Goal: Transaction & Acquisition: Purchase product/service

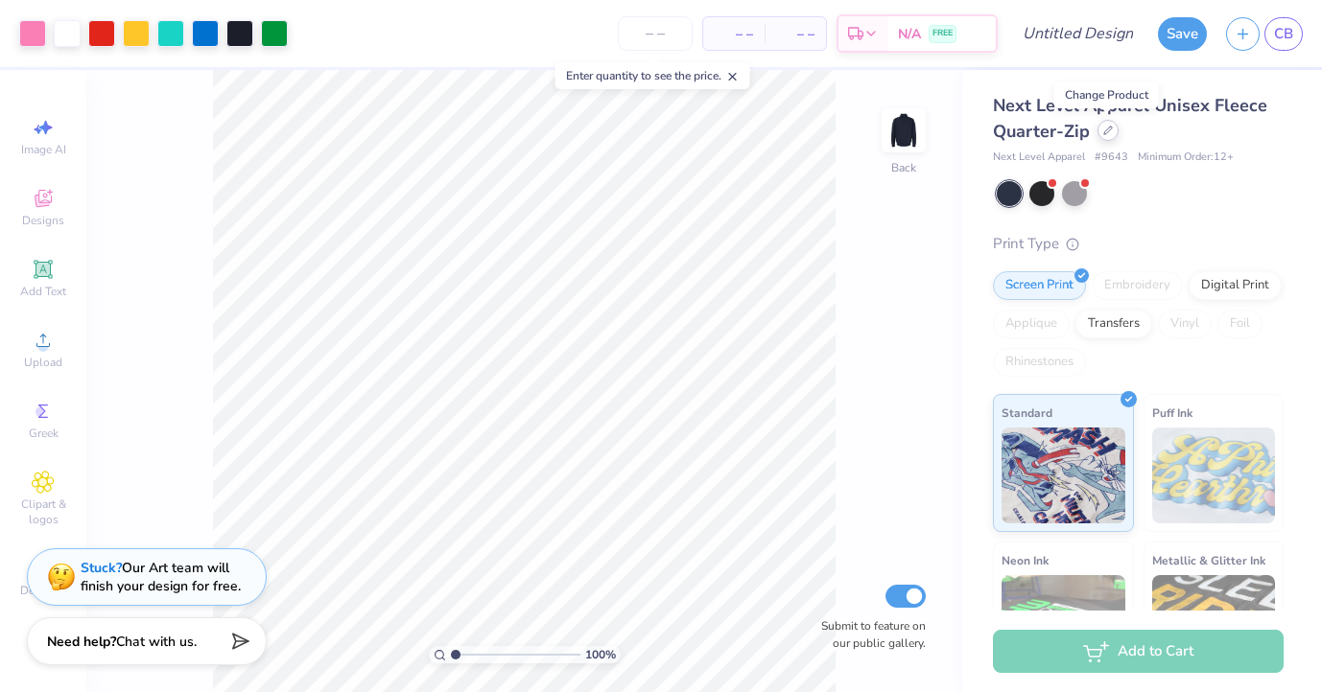
click at [1104, 136] on div at bounding box center [1107, 130] width 21 height 21
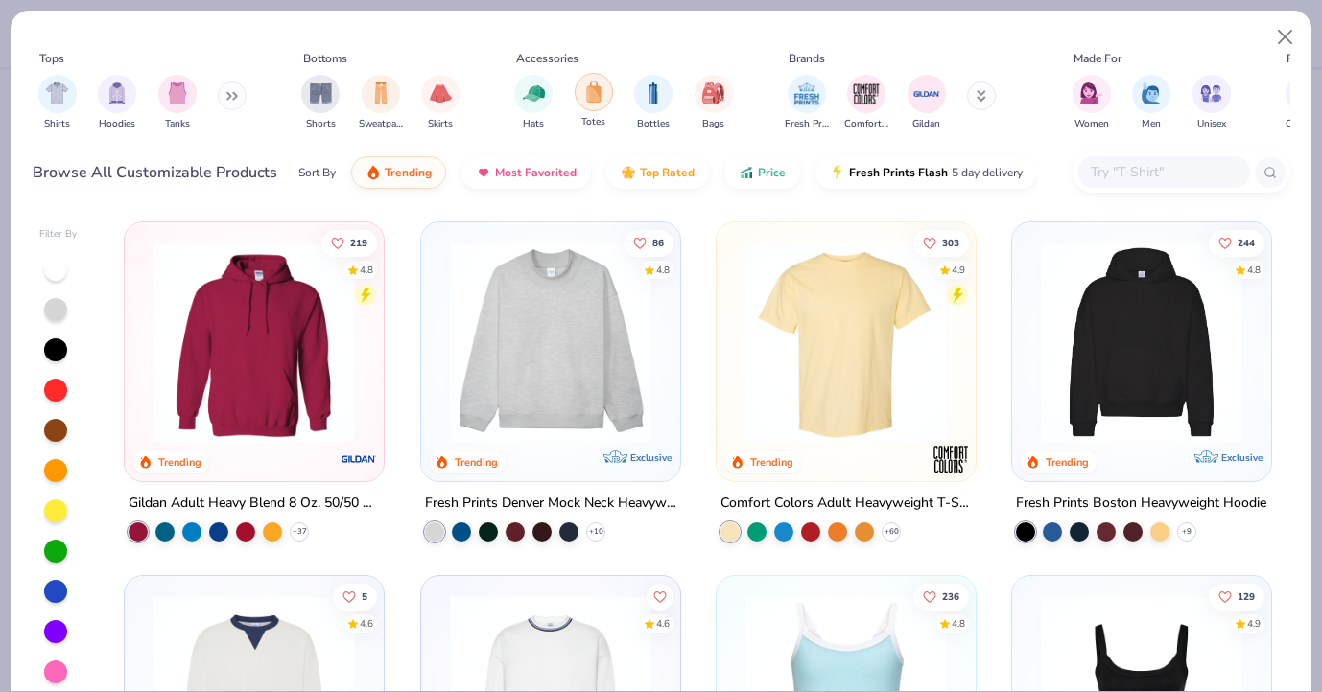
click at [598, 104] on div "filter for Totes" at bounding box center [593, 92] width 38 height 38
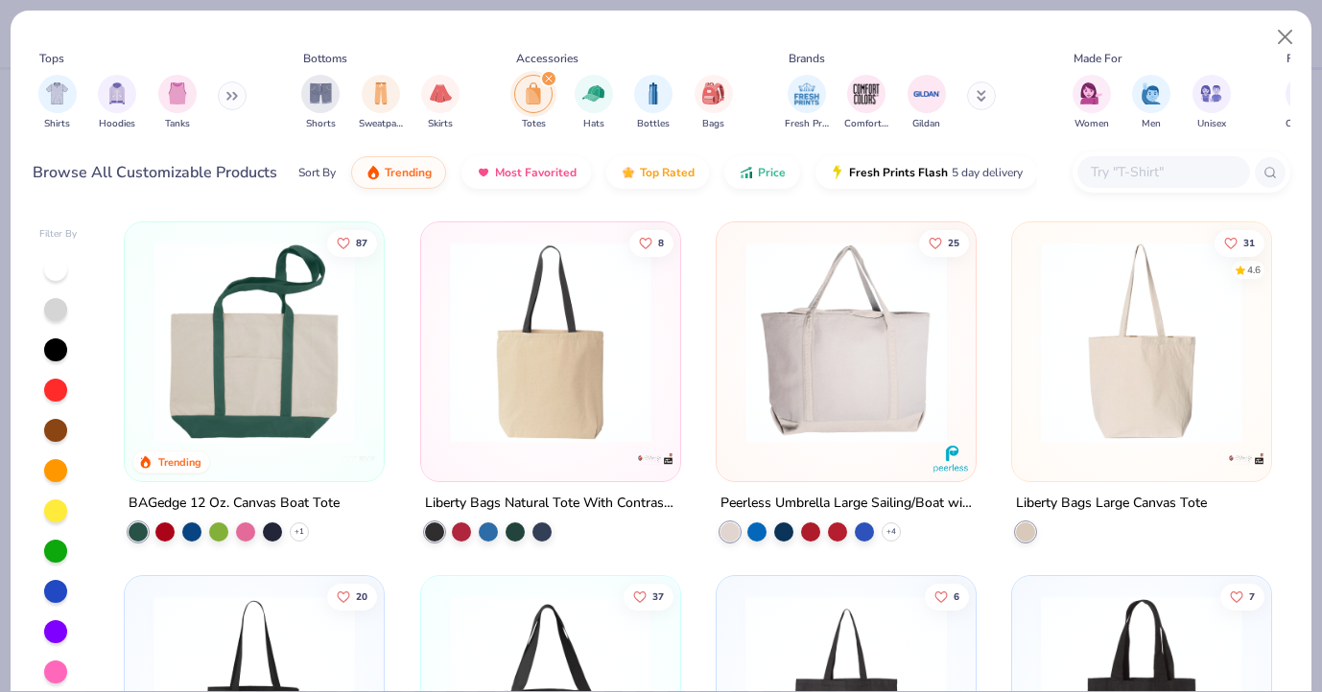
scroll to position [321, 0]
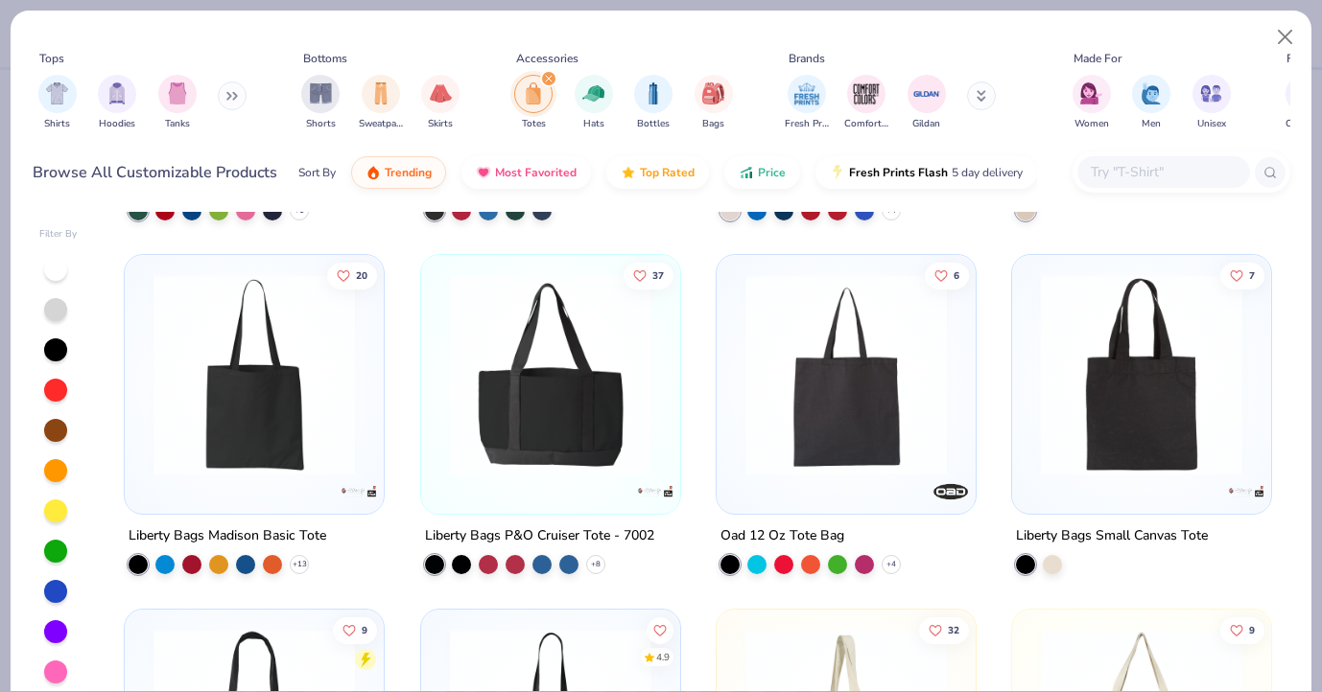
click at [1090, 428] on img at bounding box center [1141, 374] width 221 height 201
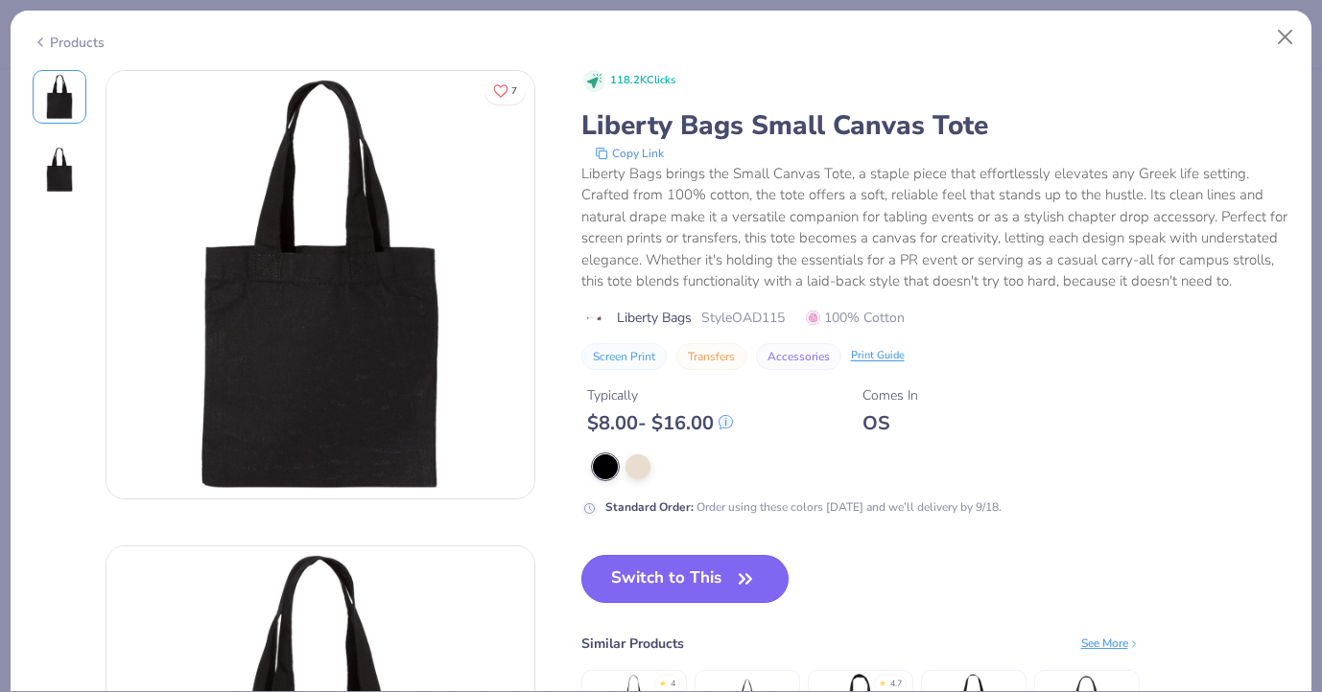
click at [708, 594] on button "Switch to This" at bounding box center [685, 579] width 208 height 48
click at [743, 580] on icon "button" at bounding box center [745, 578] width 12 height 9
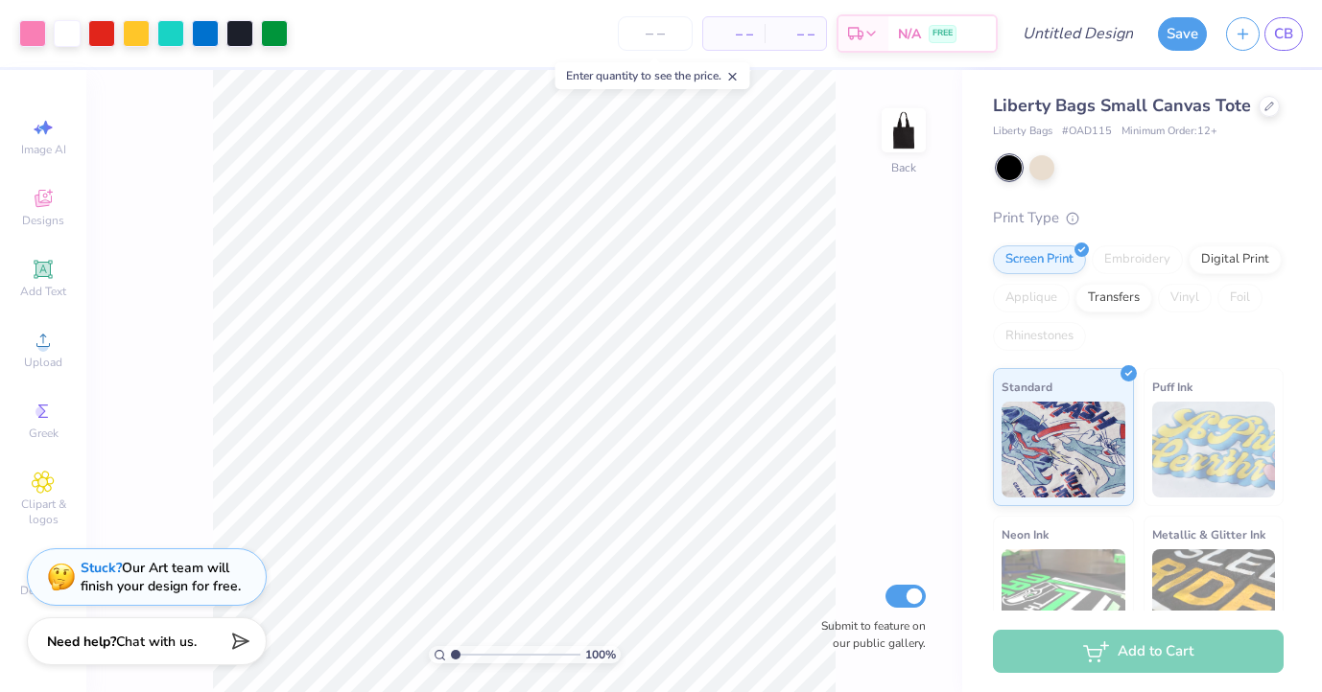
click at [734, 78] on icon at bounding box center [732, 76] width 13 height 13
click at [642, 28] on input "number" at bounding box center [655, 33] width 75 height 35
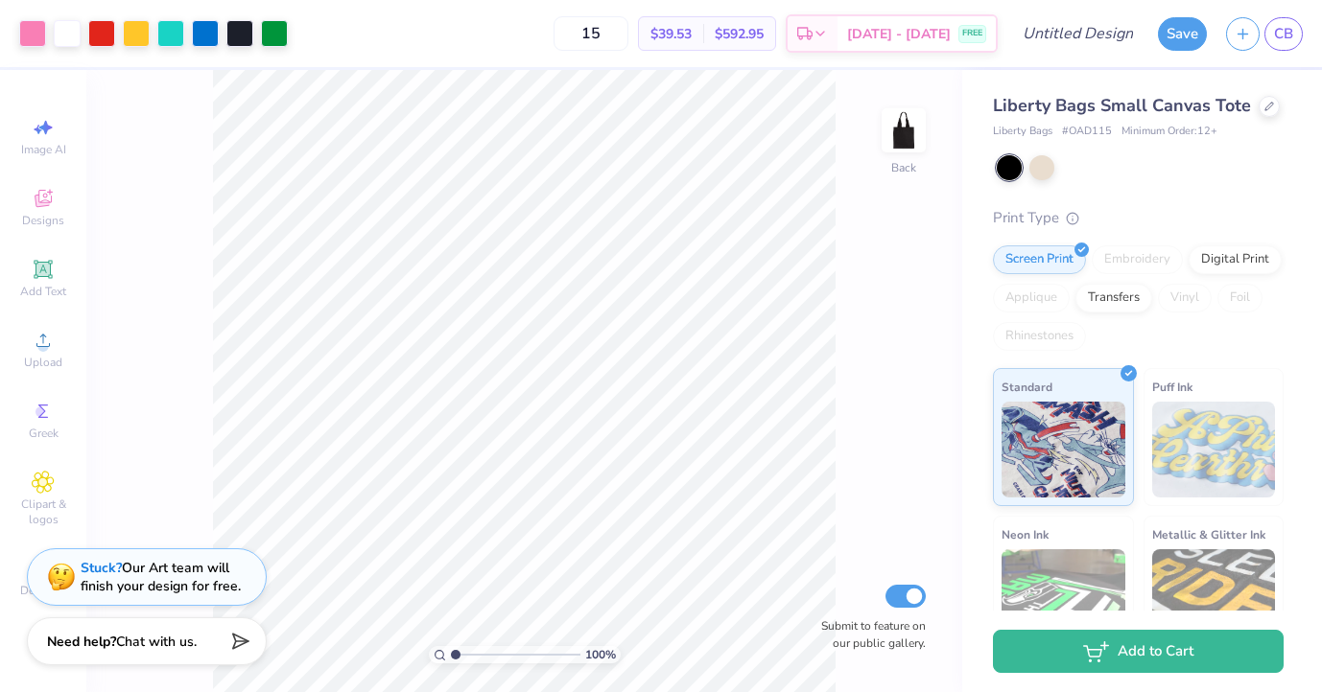
type input "15"
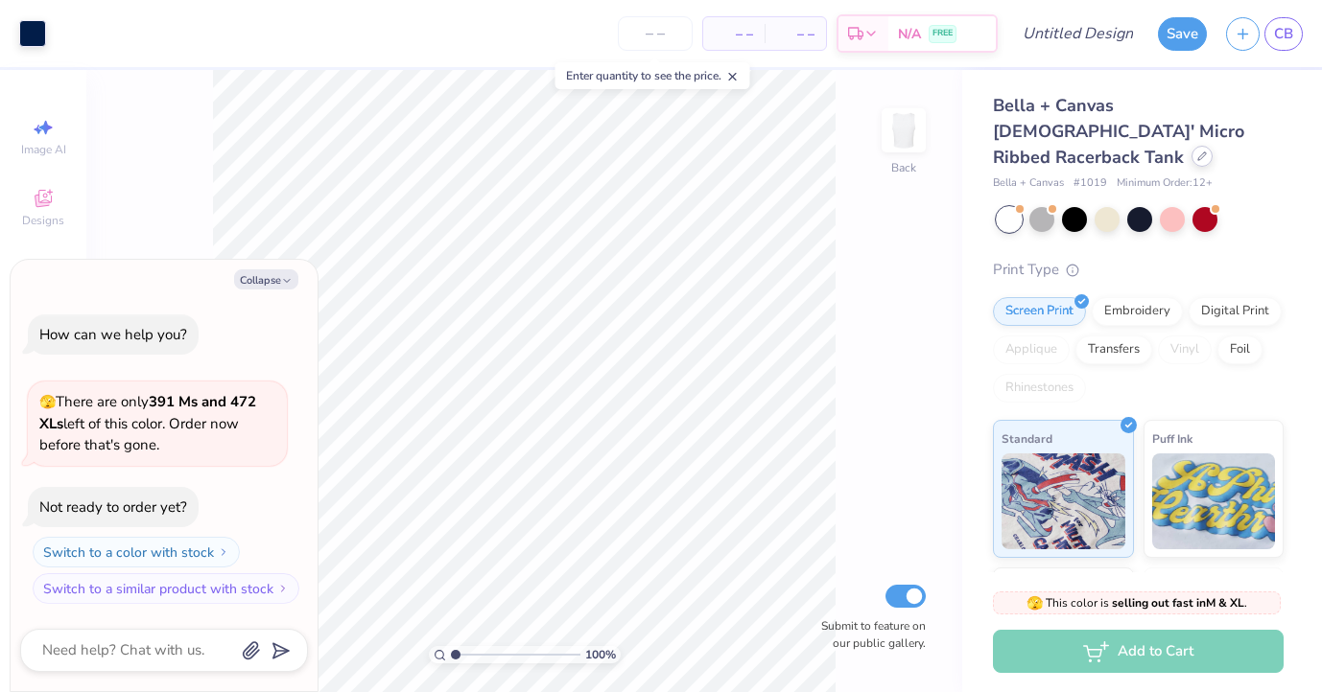
click at [1191, 146] on div at bounding box center [1201, 156] width 21 height 21
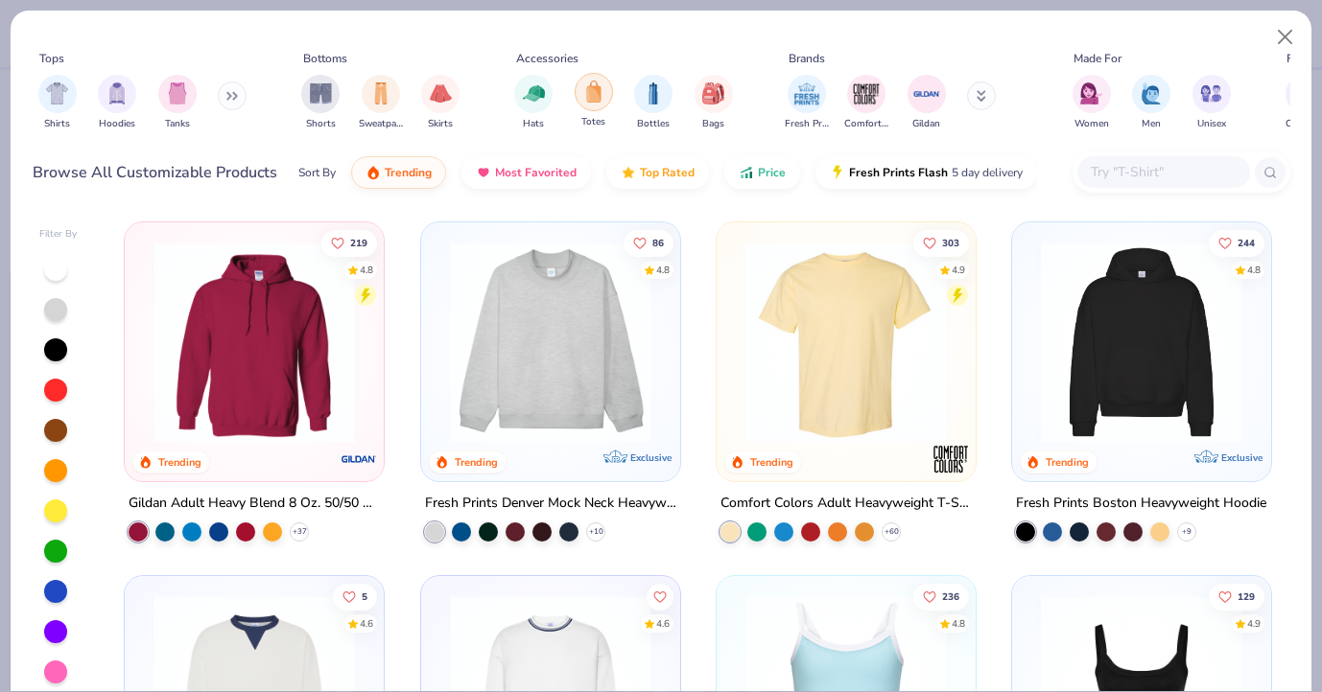
click at [603, 102] on div "filter for Totes" at bounding box center [593, 92] width 38 height 38
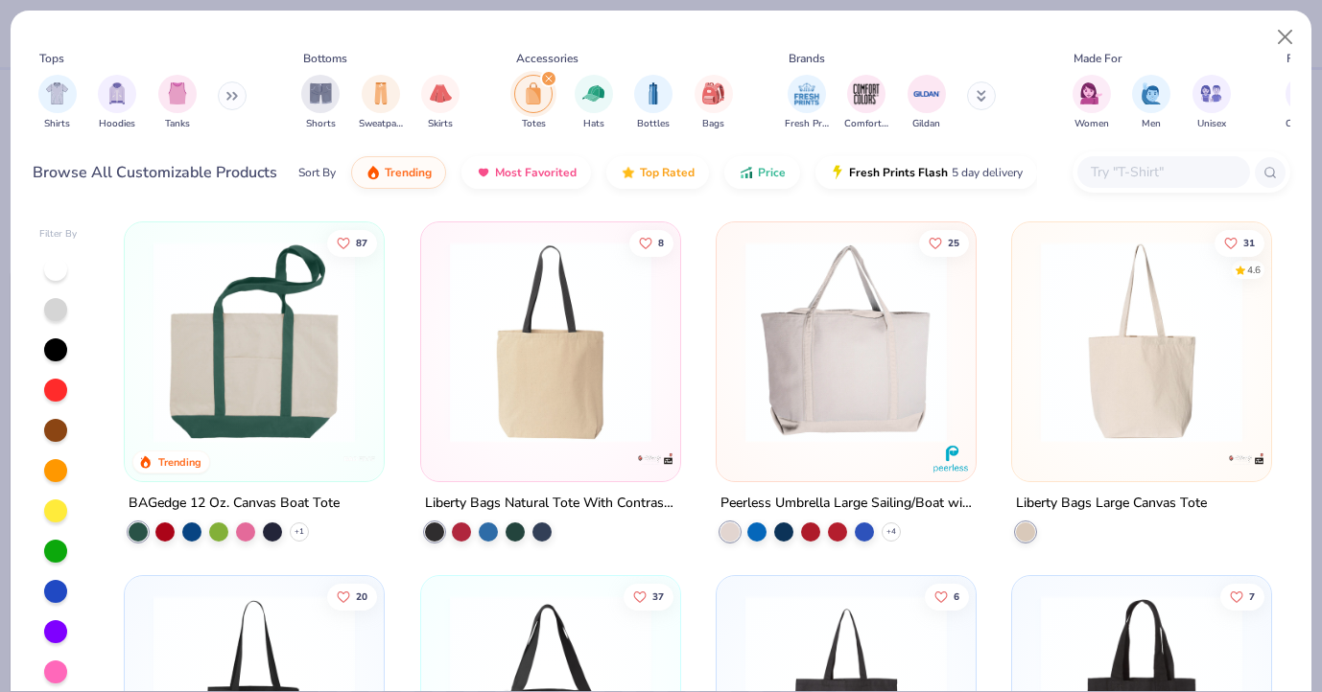
click at [1110, 442] on div at bounding box center [1141, 347] width 240 height 230
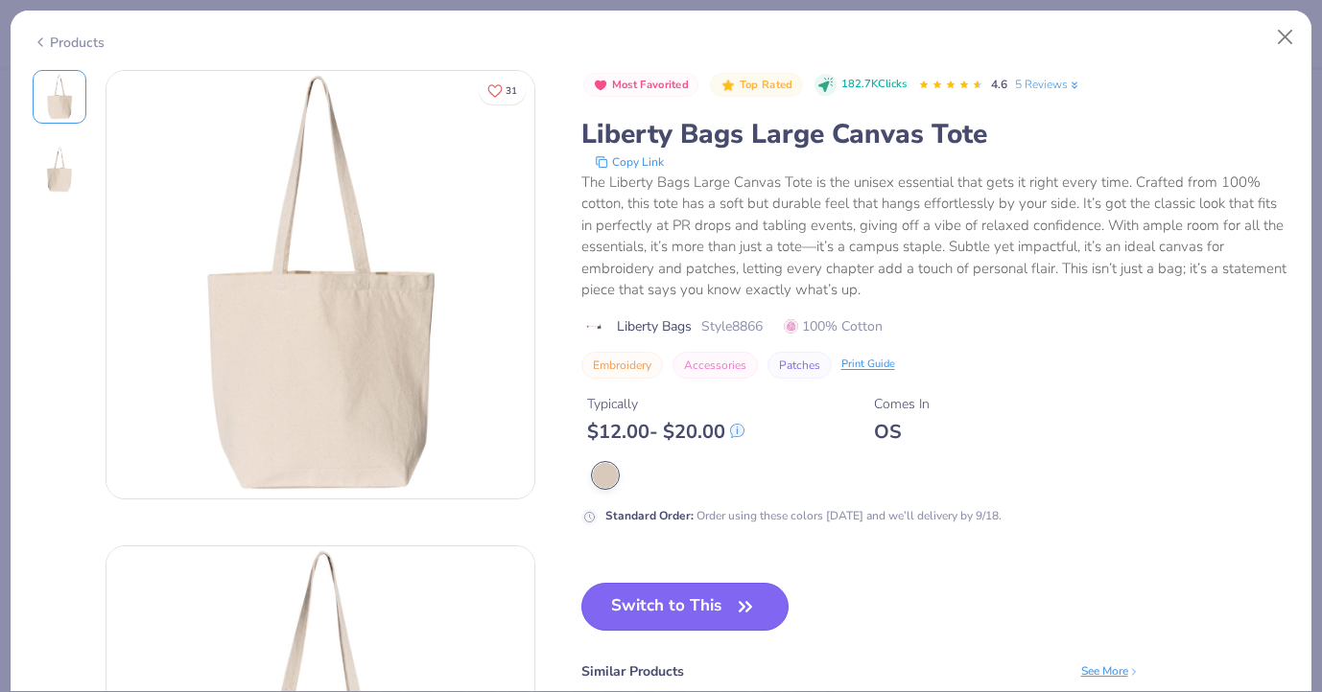
click at [731, 608] on button "Switch to This" at bounding box center [685, 607] width 208 height 48
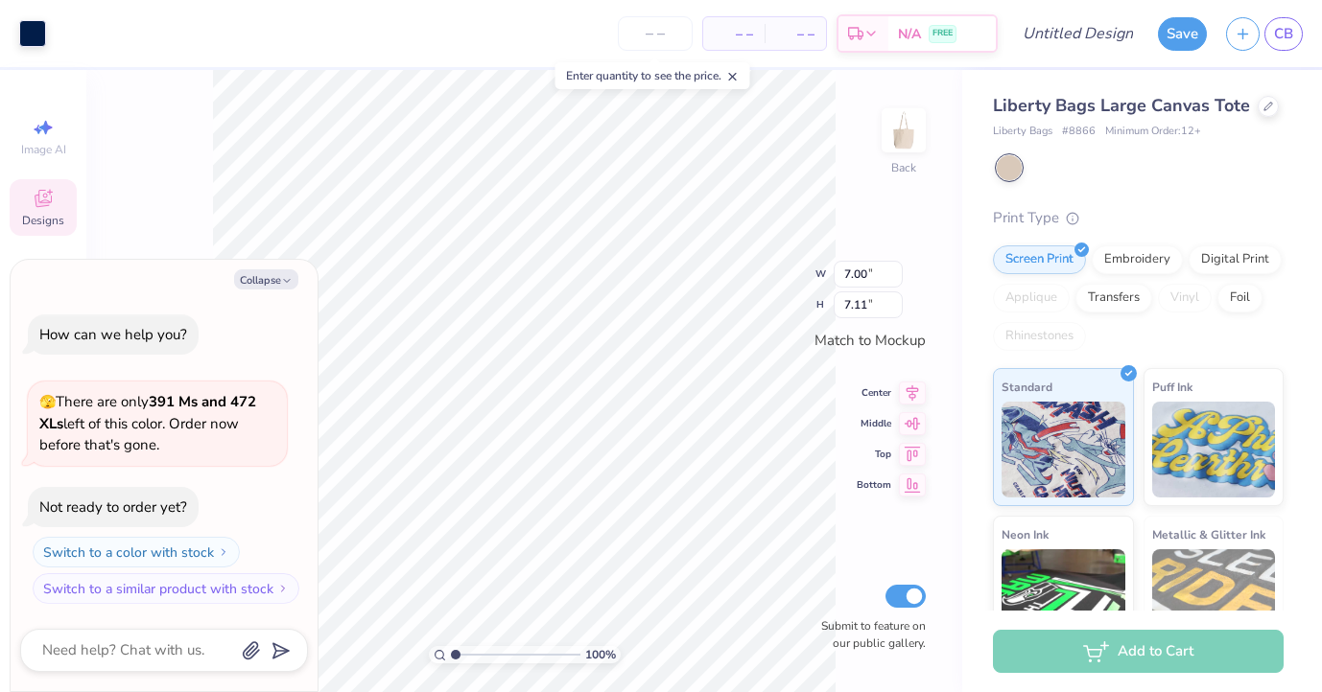
type textarea "x"
type input "9.51"
type input "9.66"
type textarea "x"
type input "3.19"
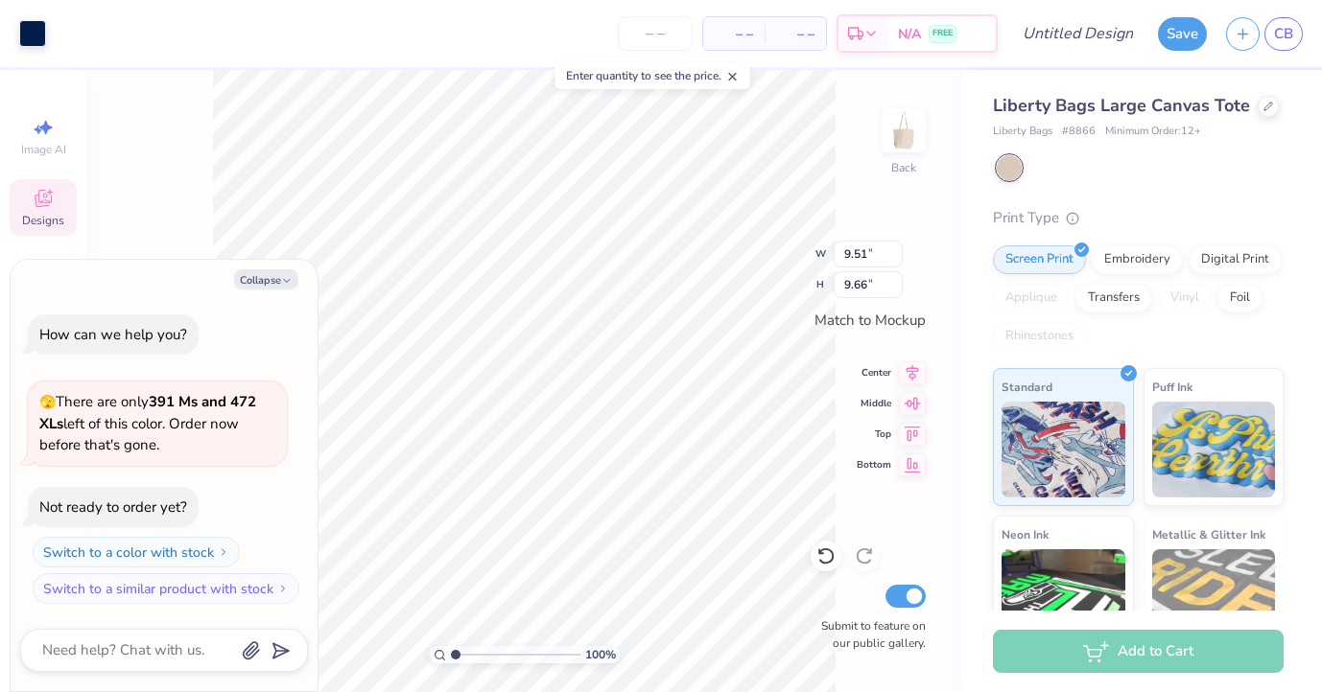
type input "1.55"
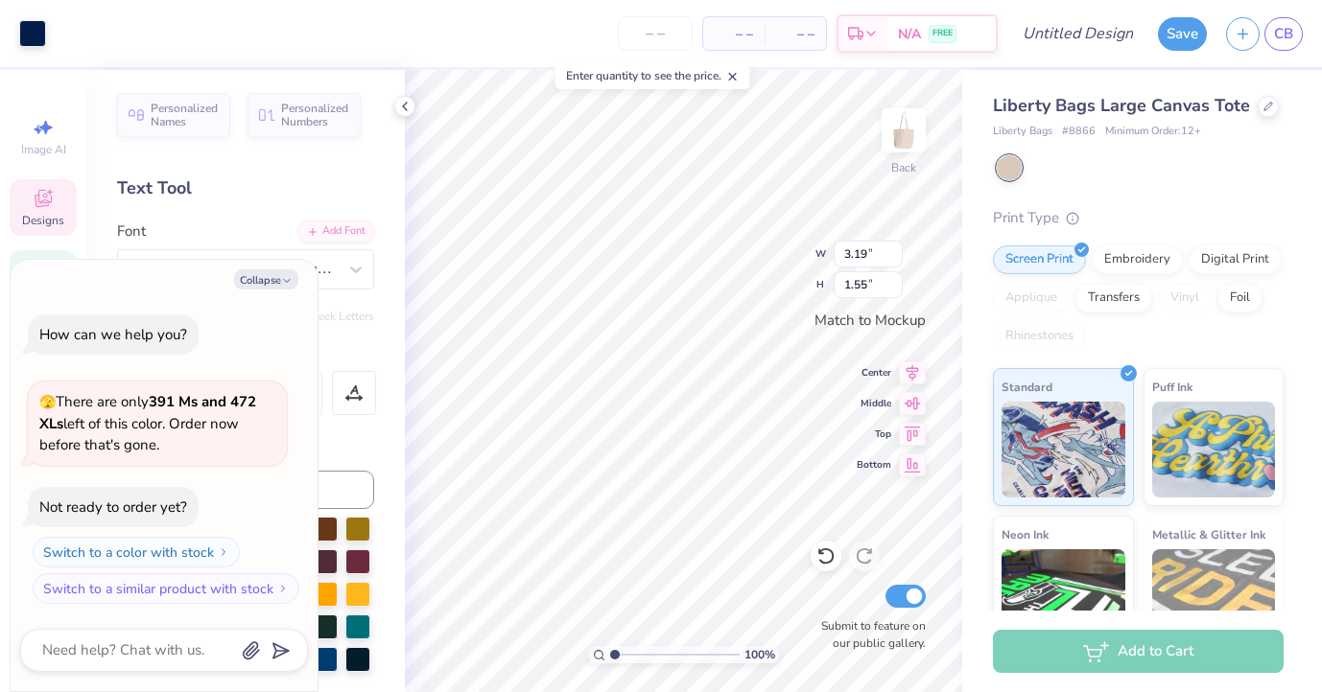
type textarea "x"
type textarea "Dela"
type textarea "x"
type textarea "Da"
type textarea "x"
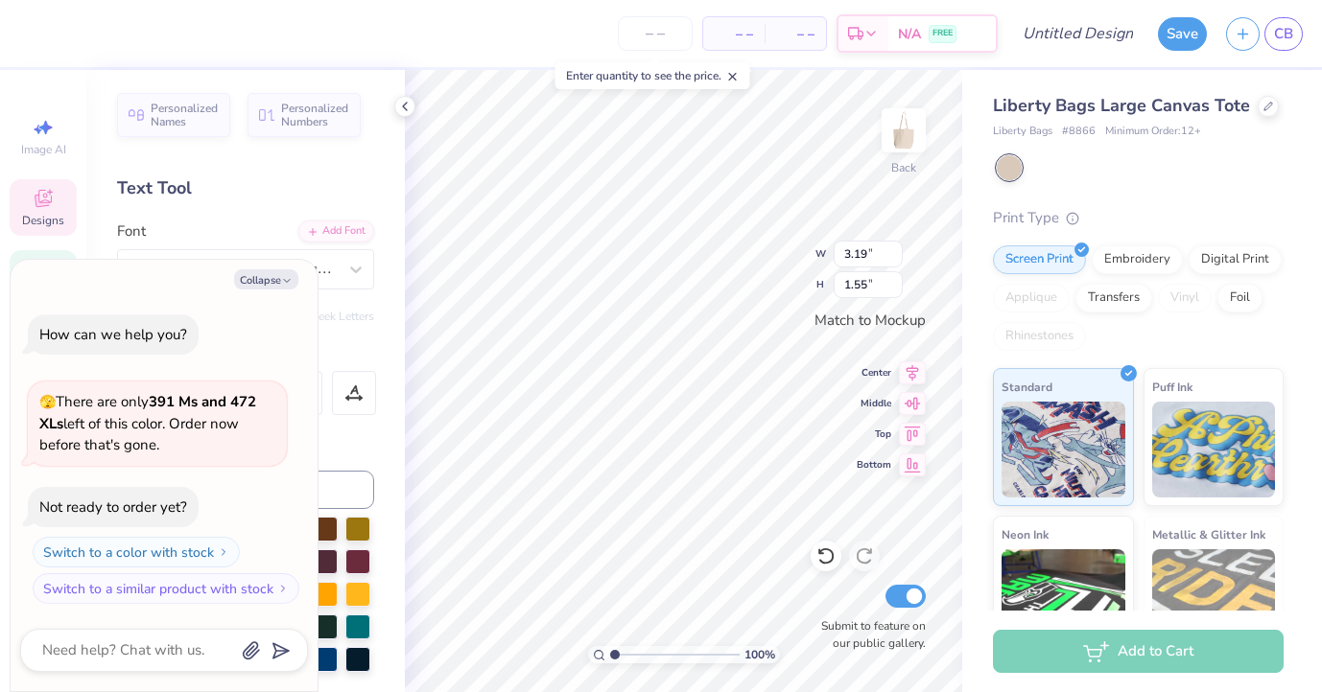
type textarea "a"
type textarea "x"
type textarea "P"
type textarea "x"
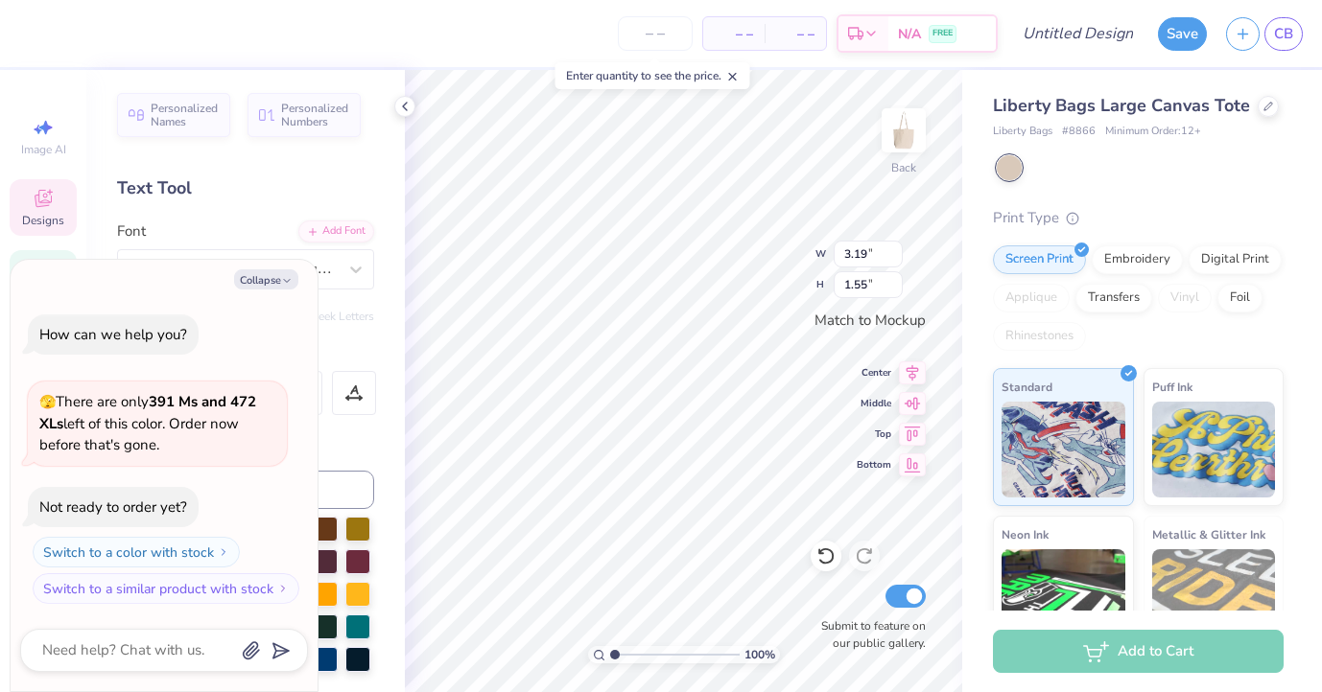
type textarea "Ph"
type textarea "x"
type textarea "Phi"
type textarea "x"
type input "3.55"
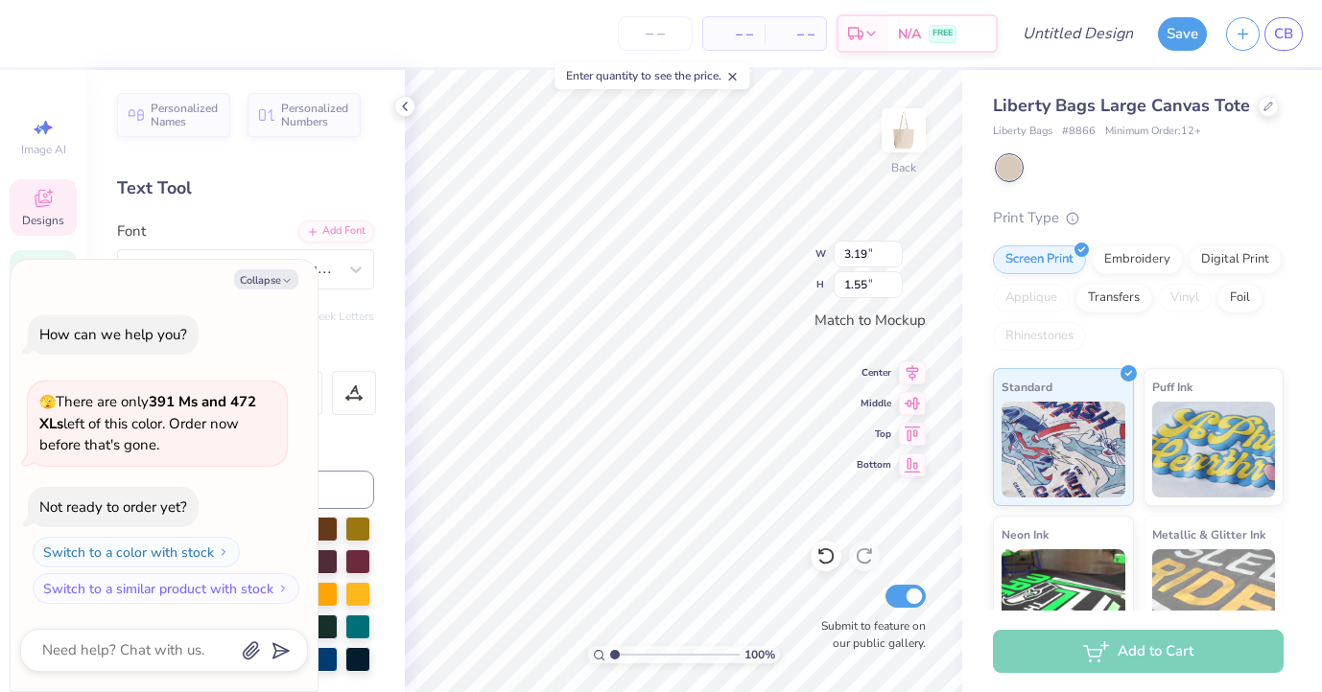
type input "1.71"
type textarea "x"
type textarea "S"
type textarea "x"
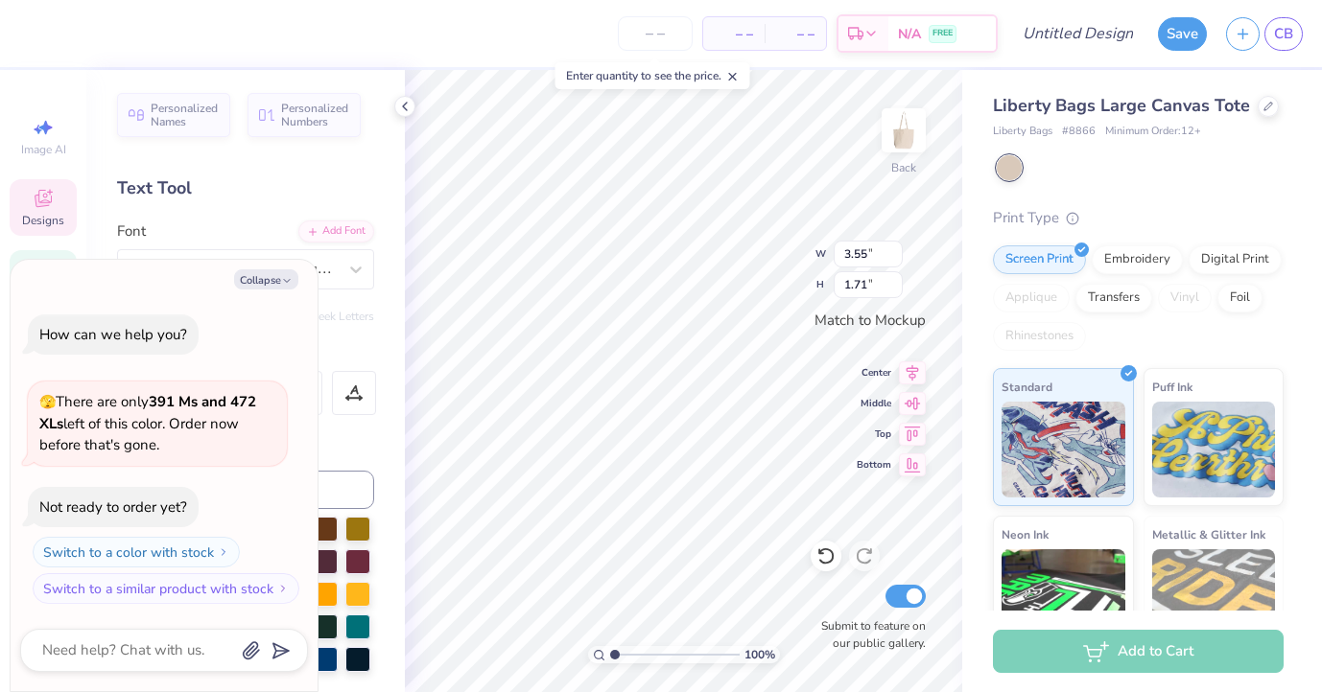
type textarea "Sig"
type textarea "x"
type textarea "Sig"
click at [759, 246] on div "100 % Back W 3.55 3.55 " H 1.71 1.71 " Match to Mockup Center Middle Top Bottom…" at bounding box center [683, 381] width 557 height 622
type textarea "x"
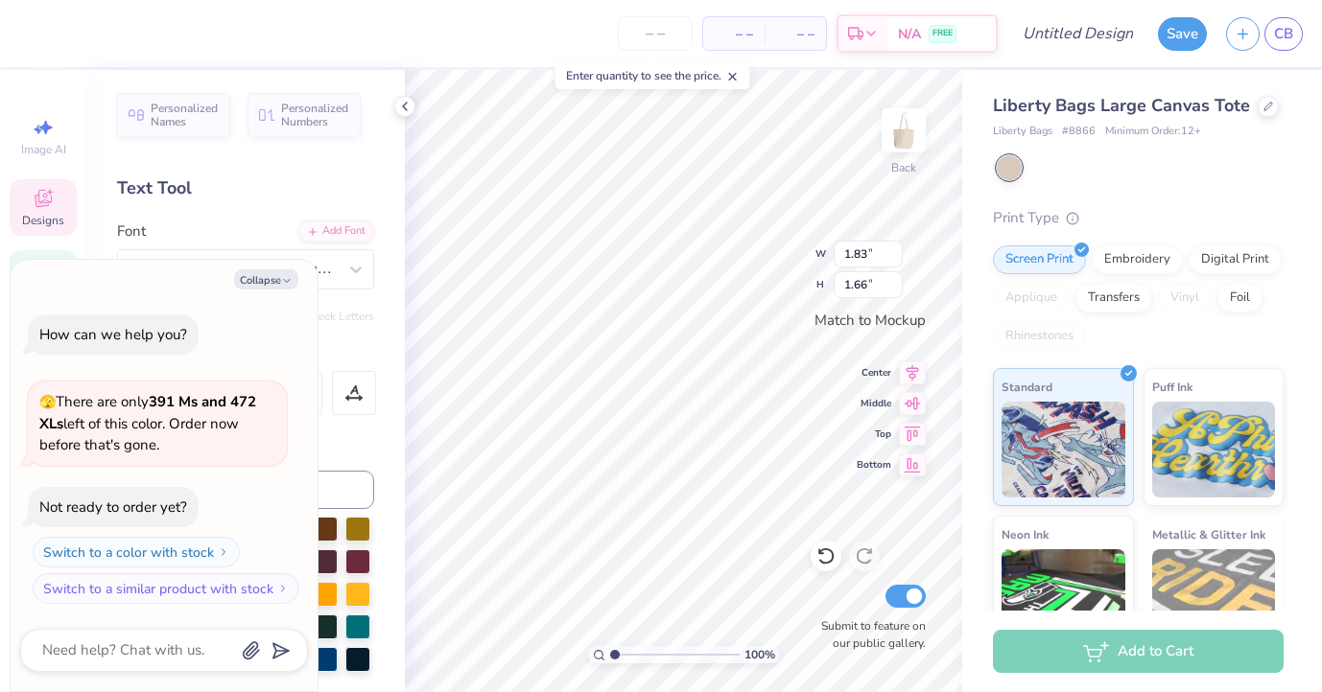
type input "1.68"
type input "1.78"
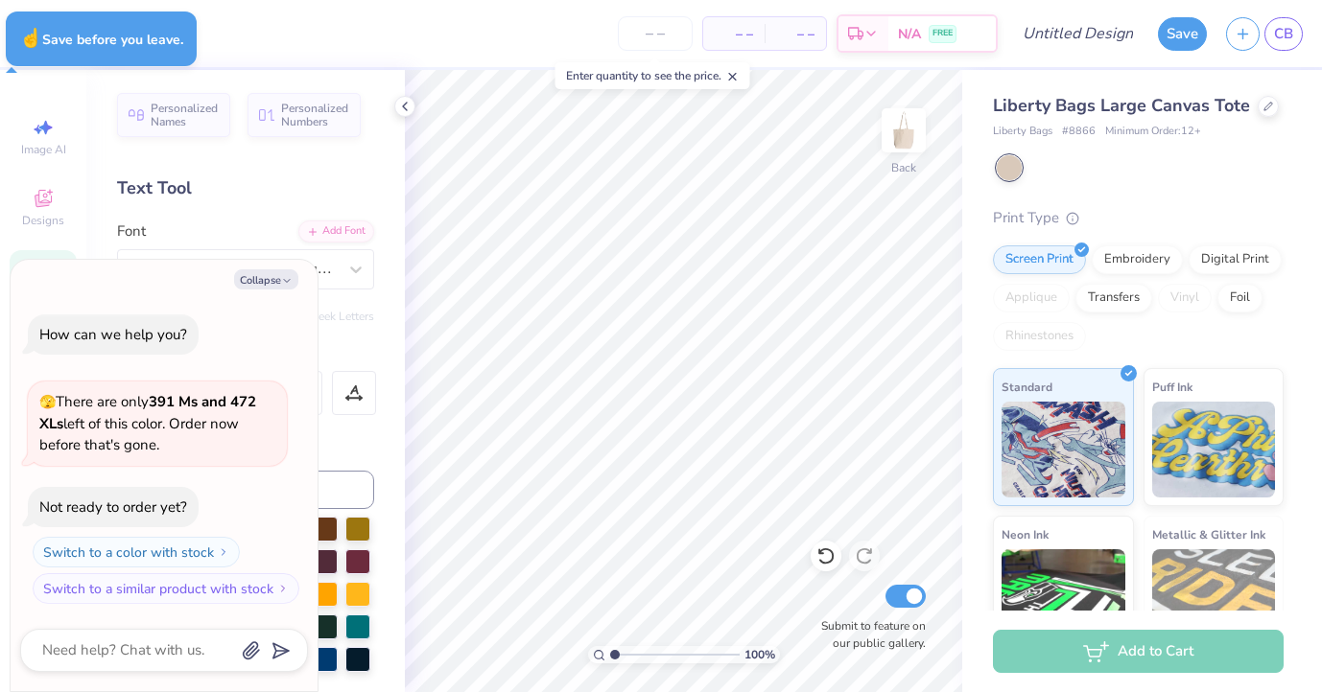
type textarea "x"
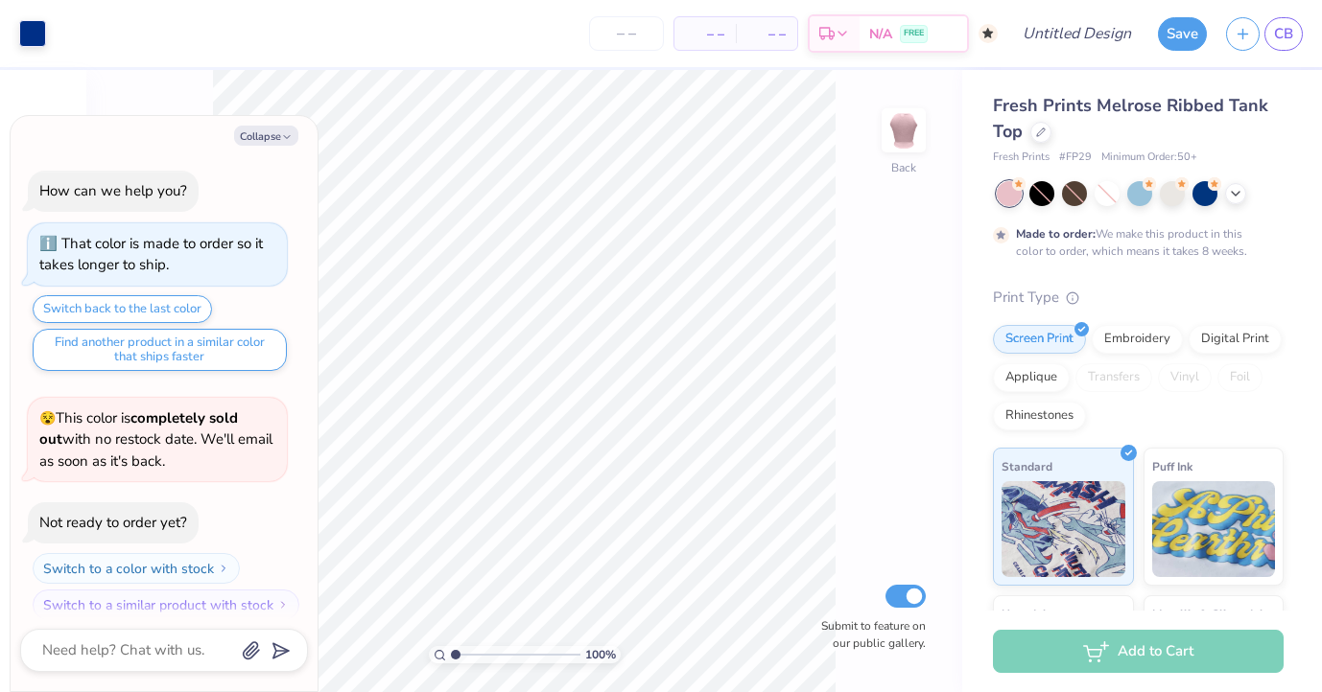
scroll to position [15, 0]
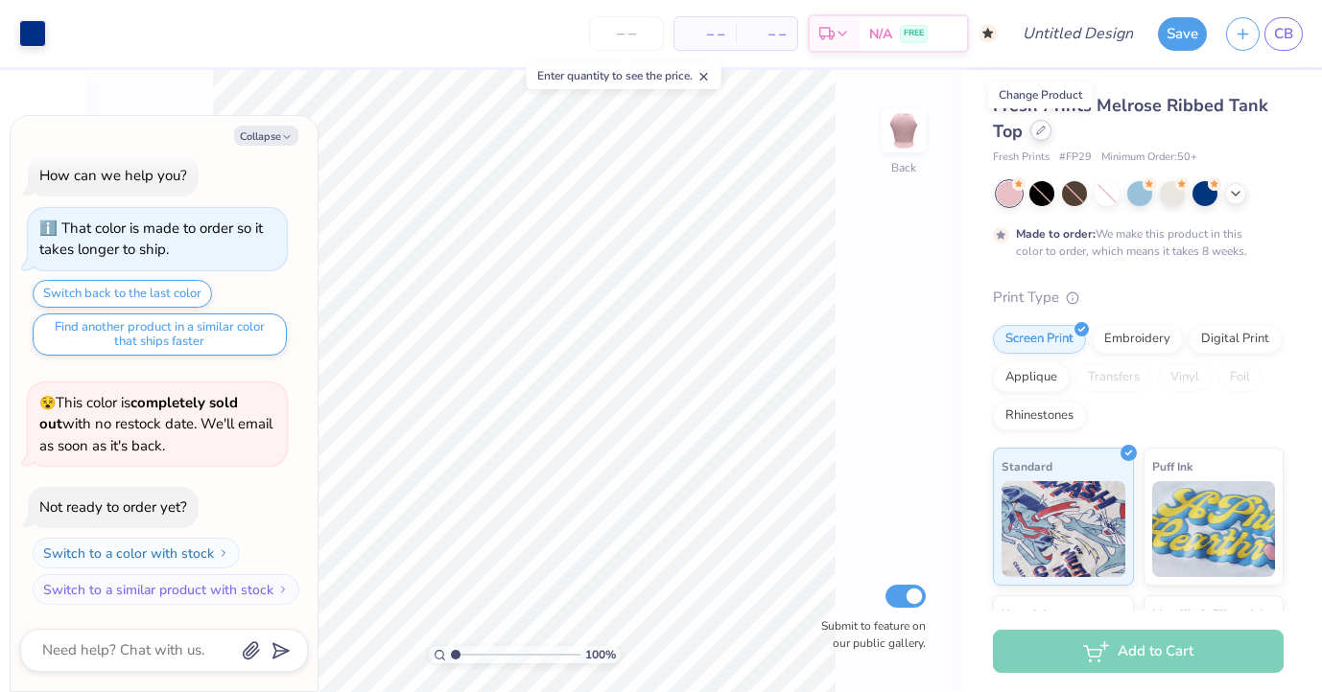
click at [1039, 129] on icon at bounding box center [1041, 131] width 8 height 8
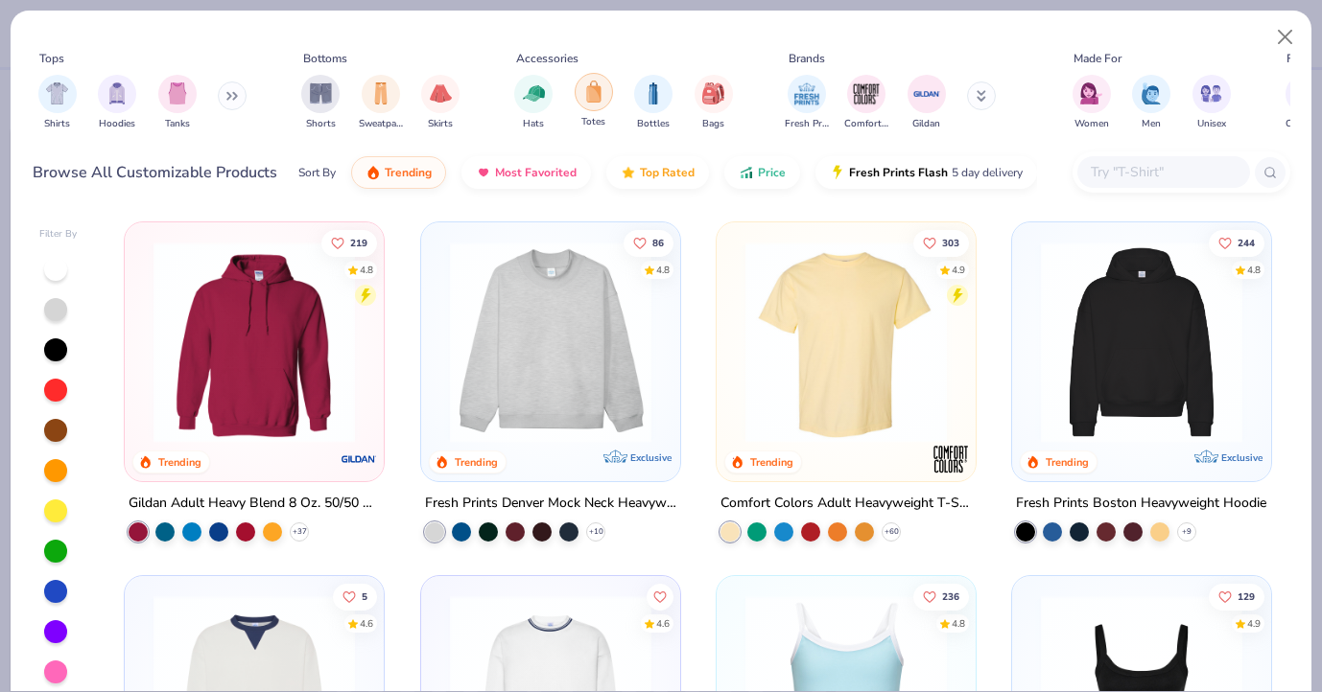
click at [589, 102] on img "filter for Totes" at bounding box center [593, 92] width 21 height 22
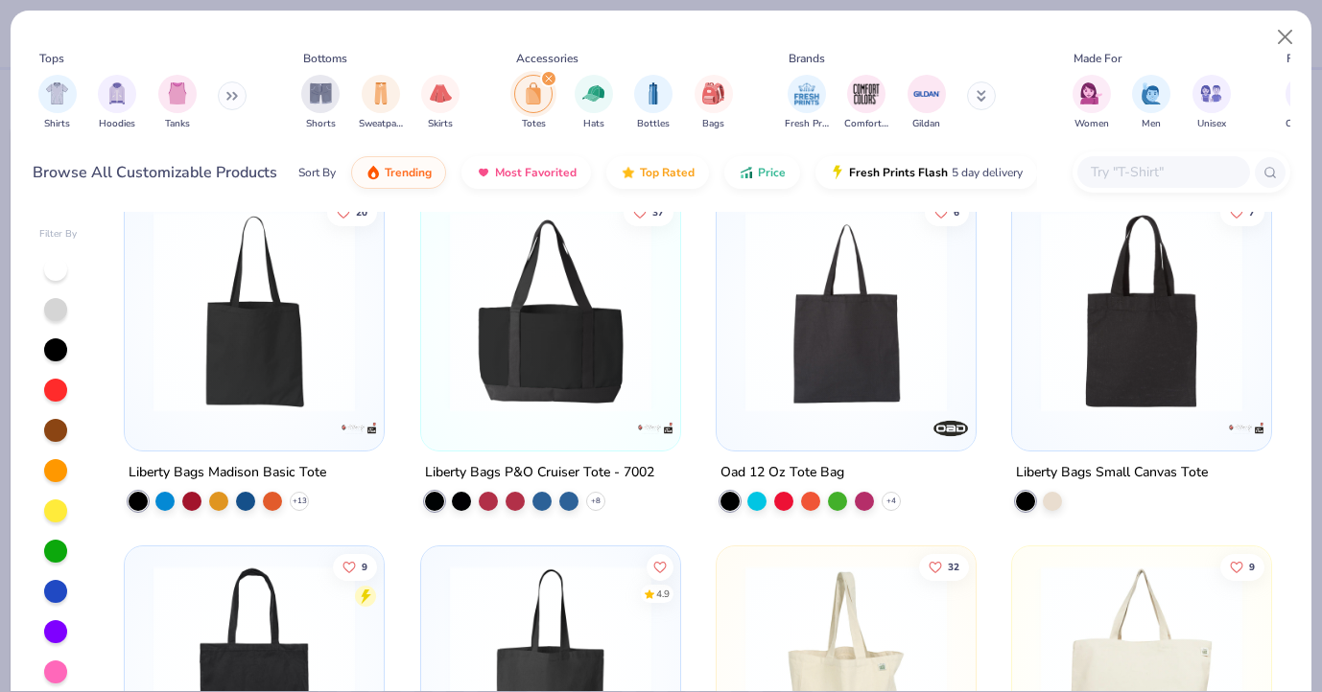
scroll to position [356, 0]
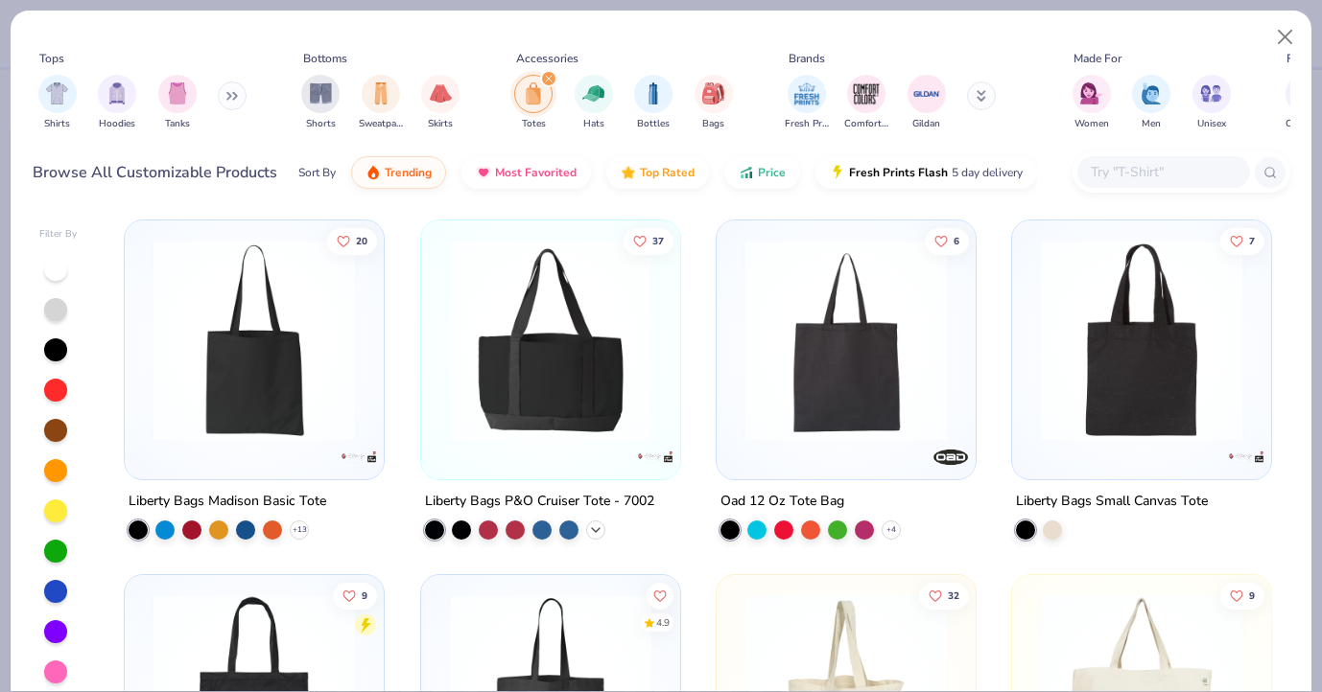
click at [598, 534] on icon at bounding box center [595, 530] width 15 height 15
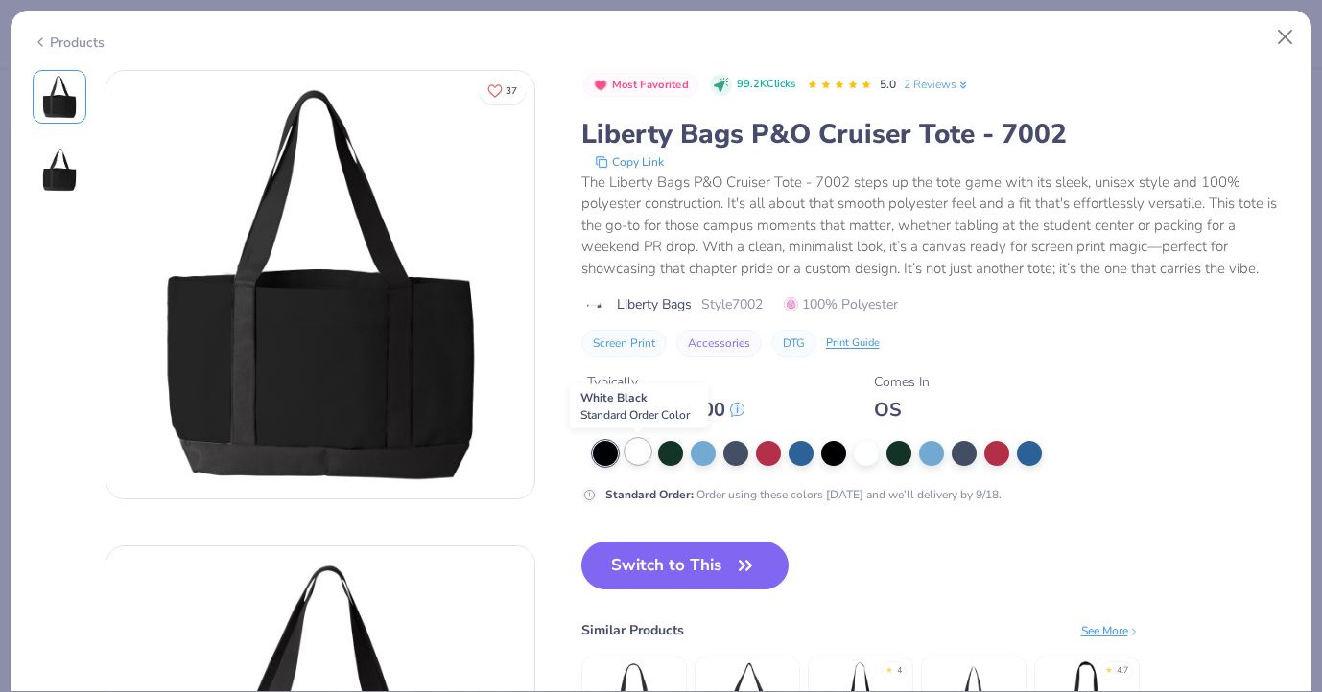
click at [641, 457] on div at bounding box center [637, 451] width 25 height 25
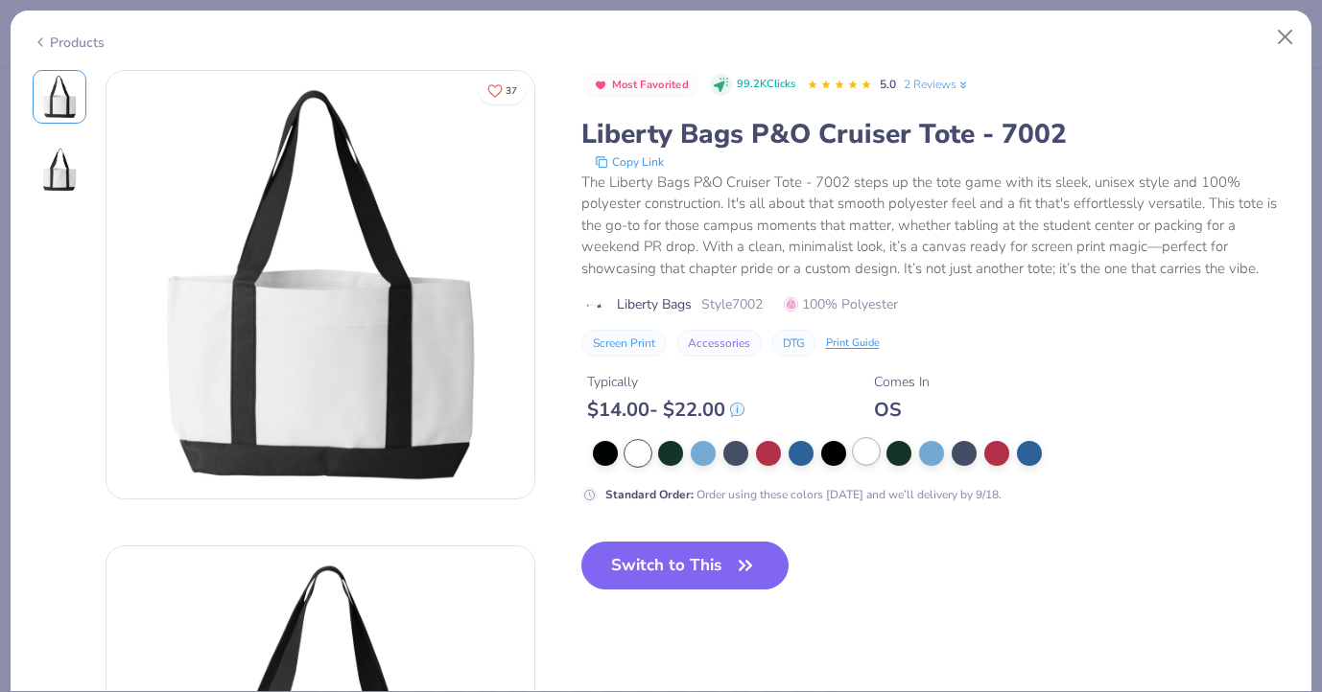
click at [876, 450] on div at bounding box center [866, 451] width 25 height 25
click at [1288, 30] on button "Close" at bounding box center [1285, 37] width 36 height 36
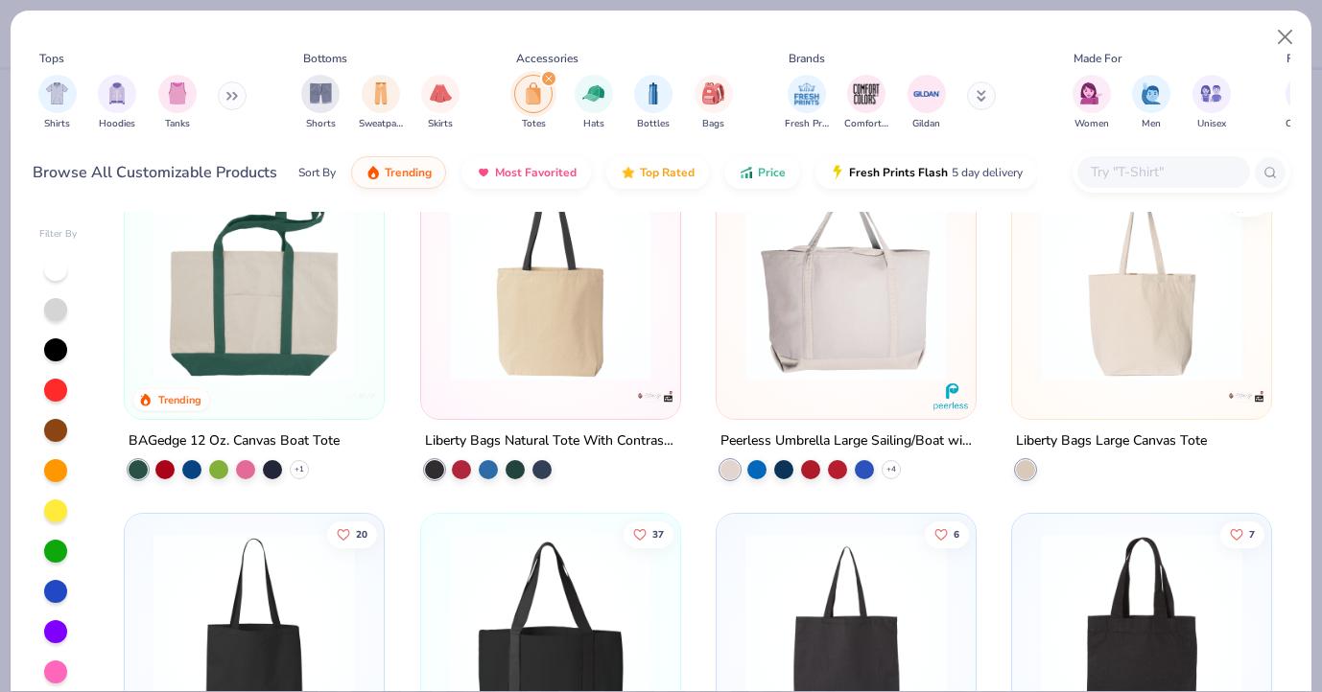
scroll to position [33, 0]
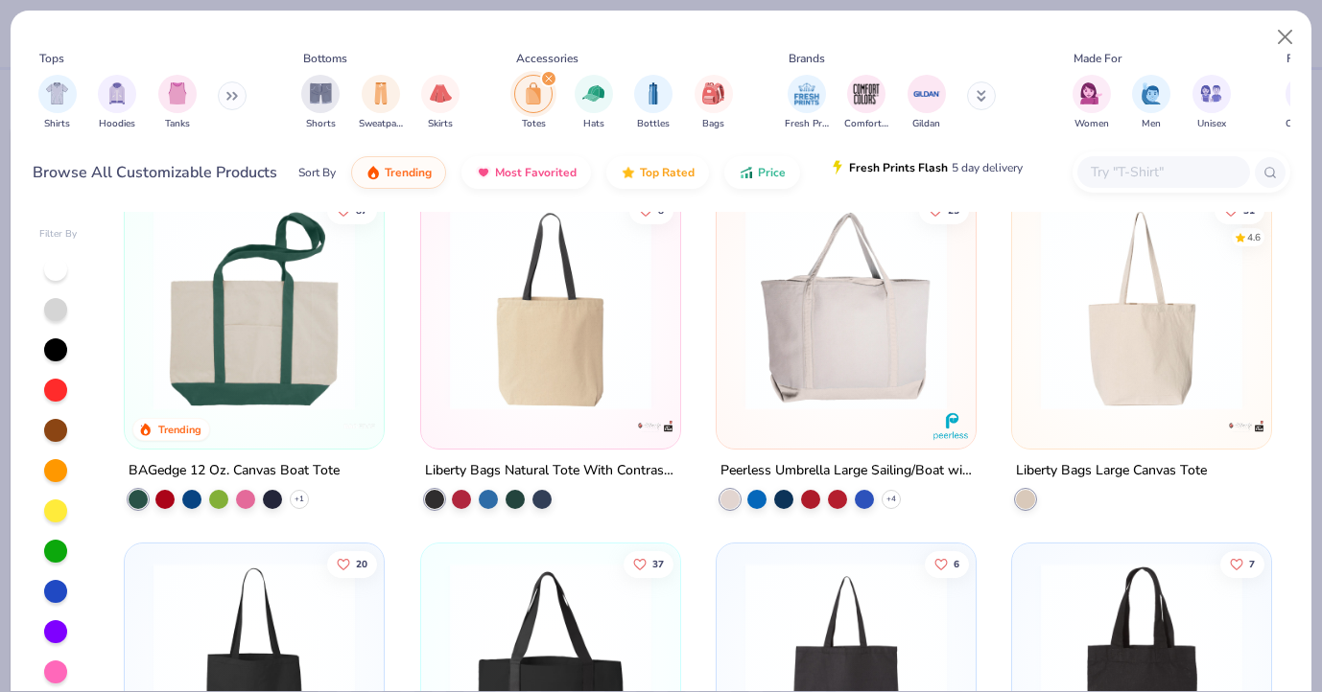
click at [973, 176] on span "5 day delivery" at bounding box center [986, 168] width 71 height 22
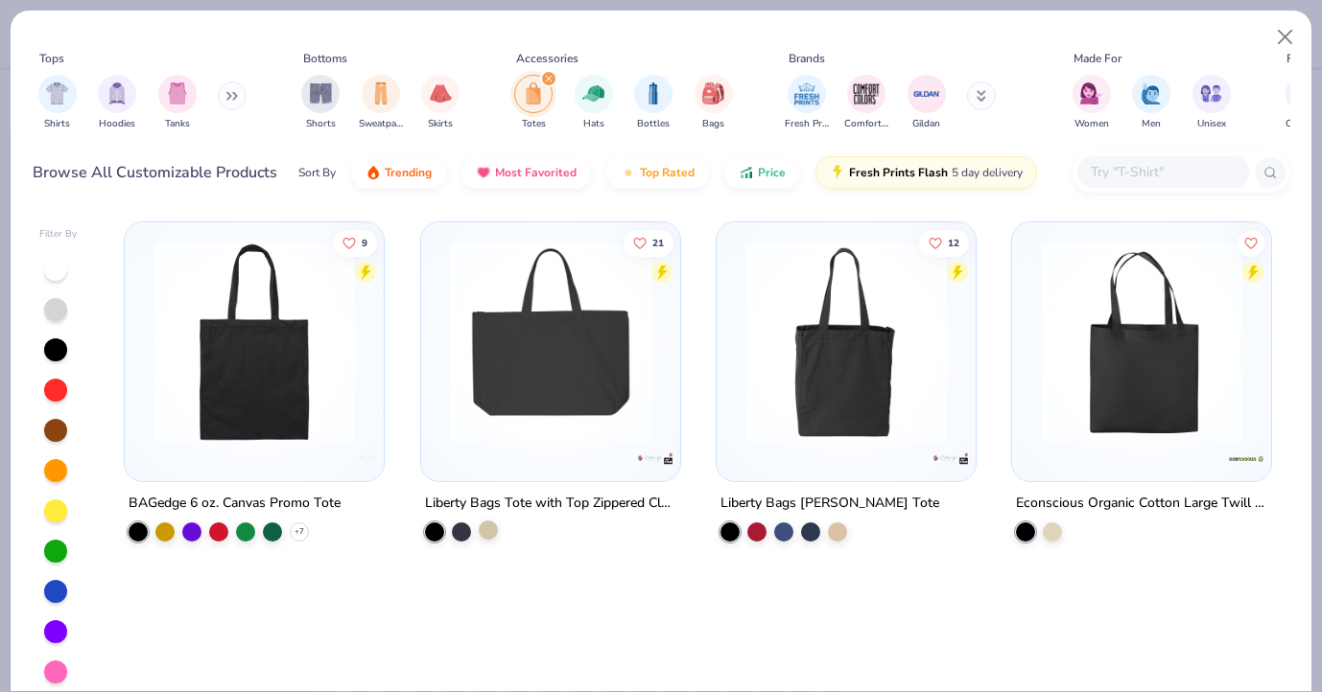
click at [483, 533] on div at bounding box center [488, 530] width 19 height 19
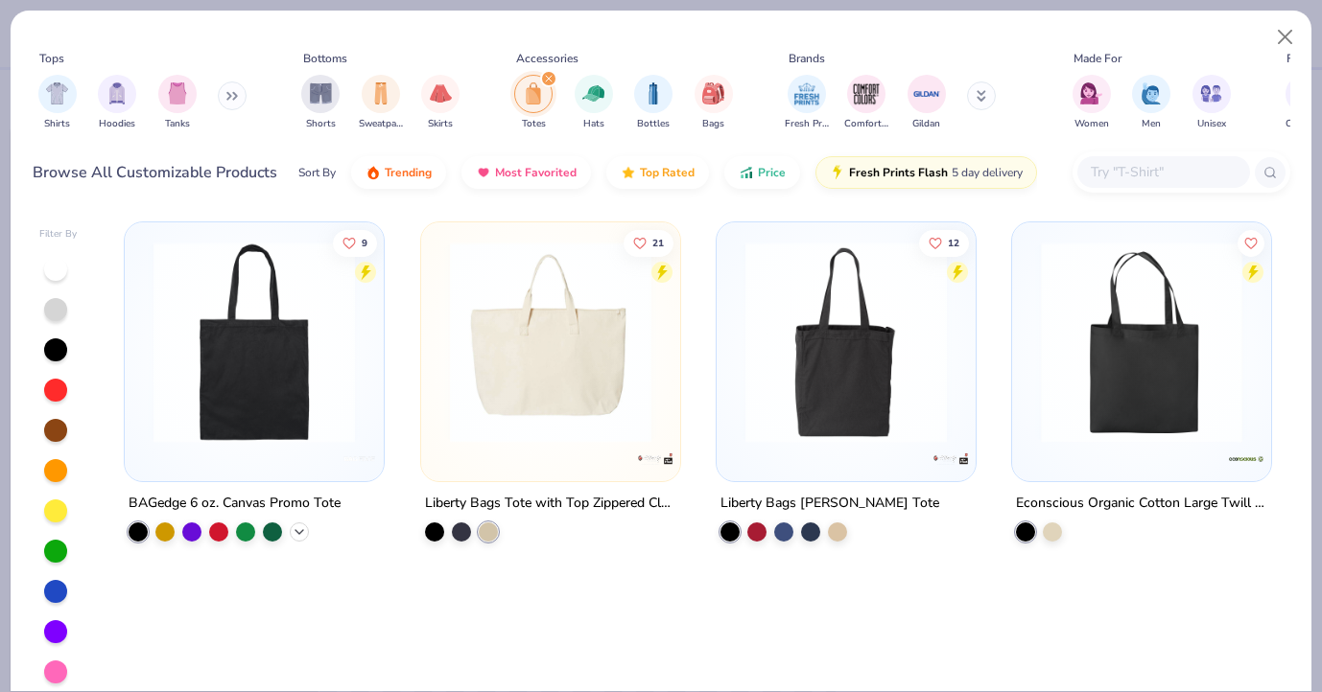
click at [300, 535] on icon at bounding box center [299, 532] width 15 height 15
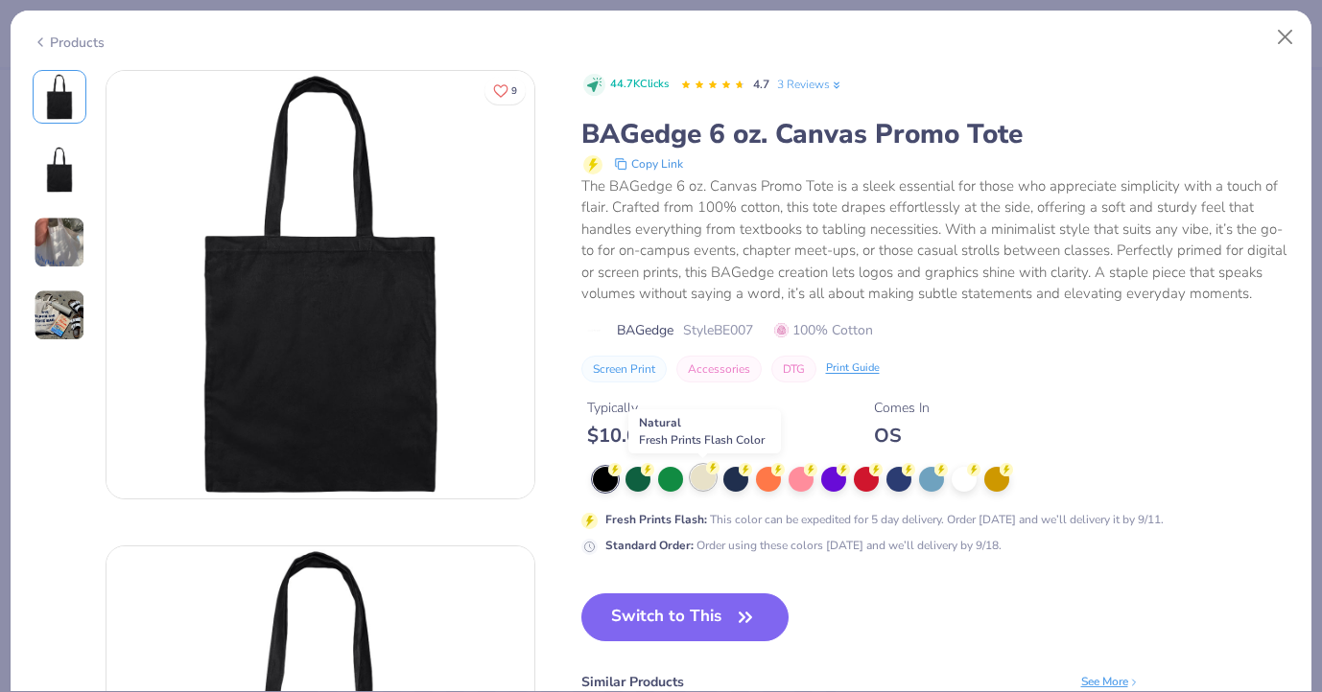
click at [706, 486] on div at bounding box center [703, 477] width 25 height 25
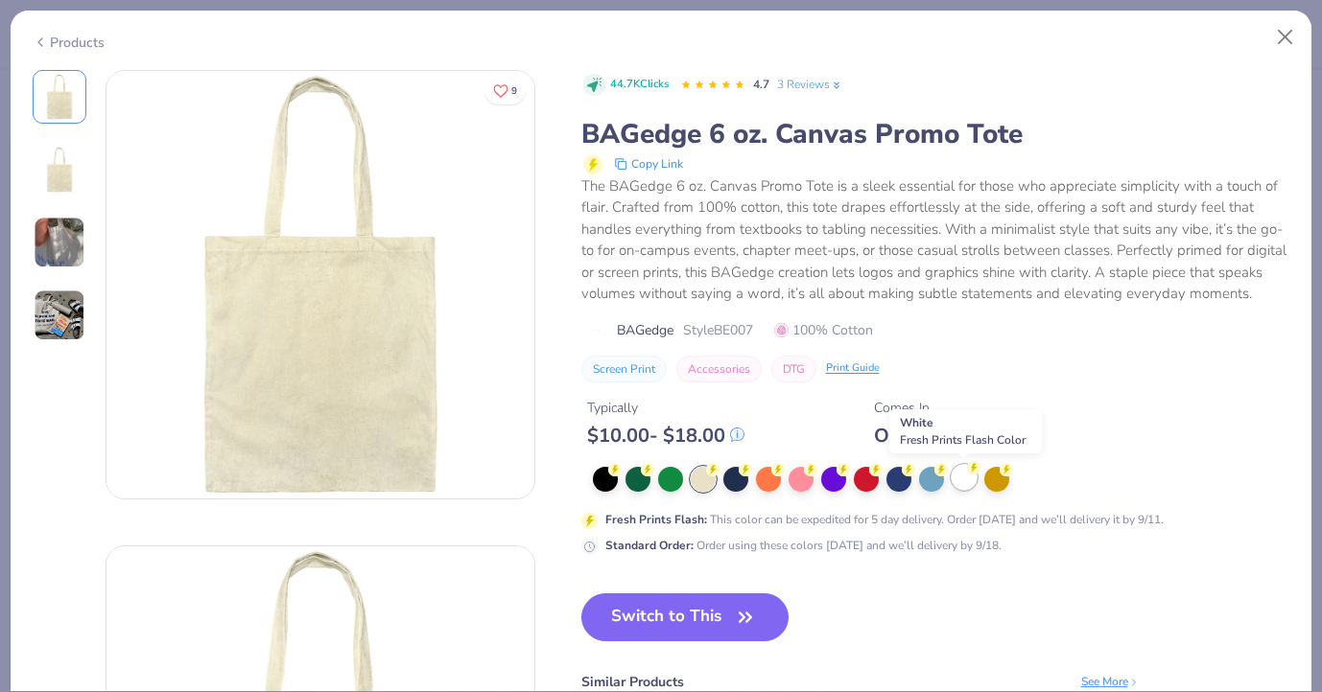
click at [965, 481] on div at bounding box center [963, 477] width 25 height 25
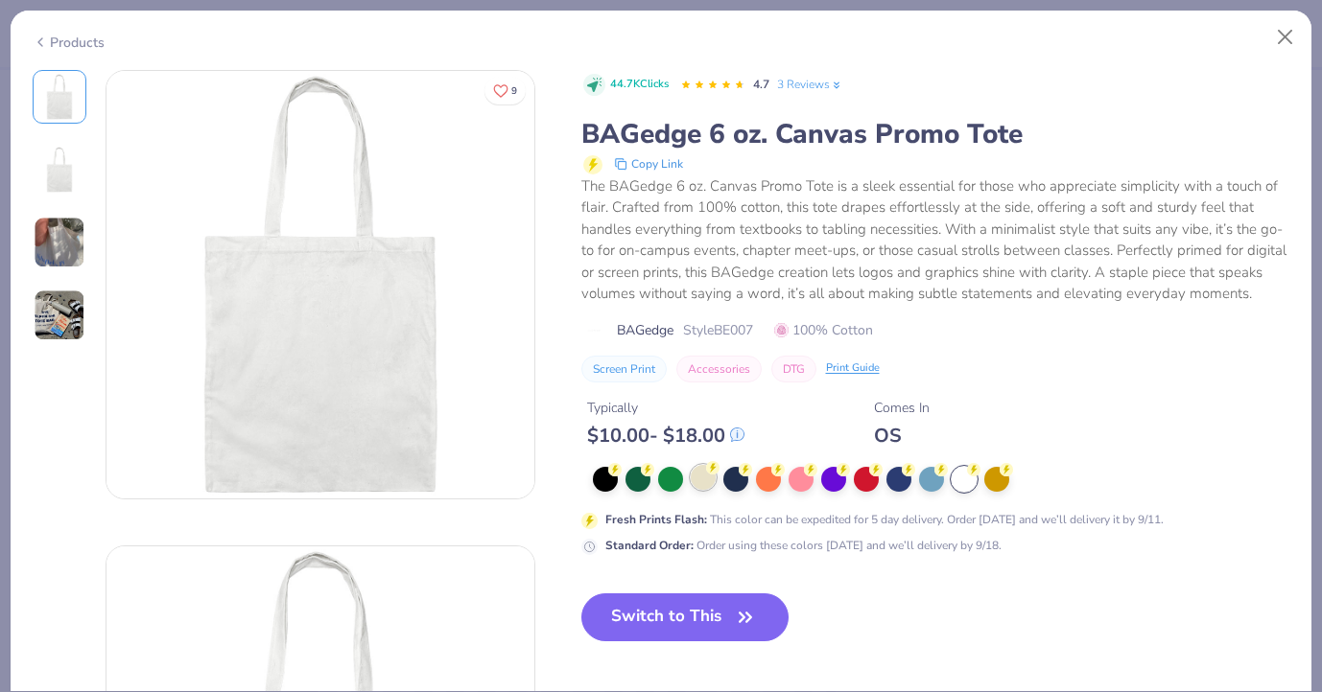
click at [697, 479] on div at bounding box center [703, 477] width 25 height 25
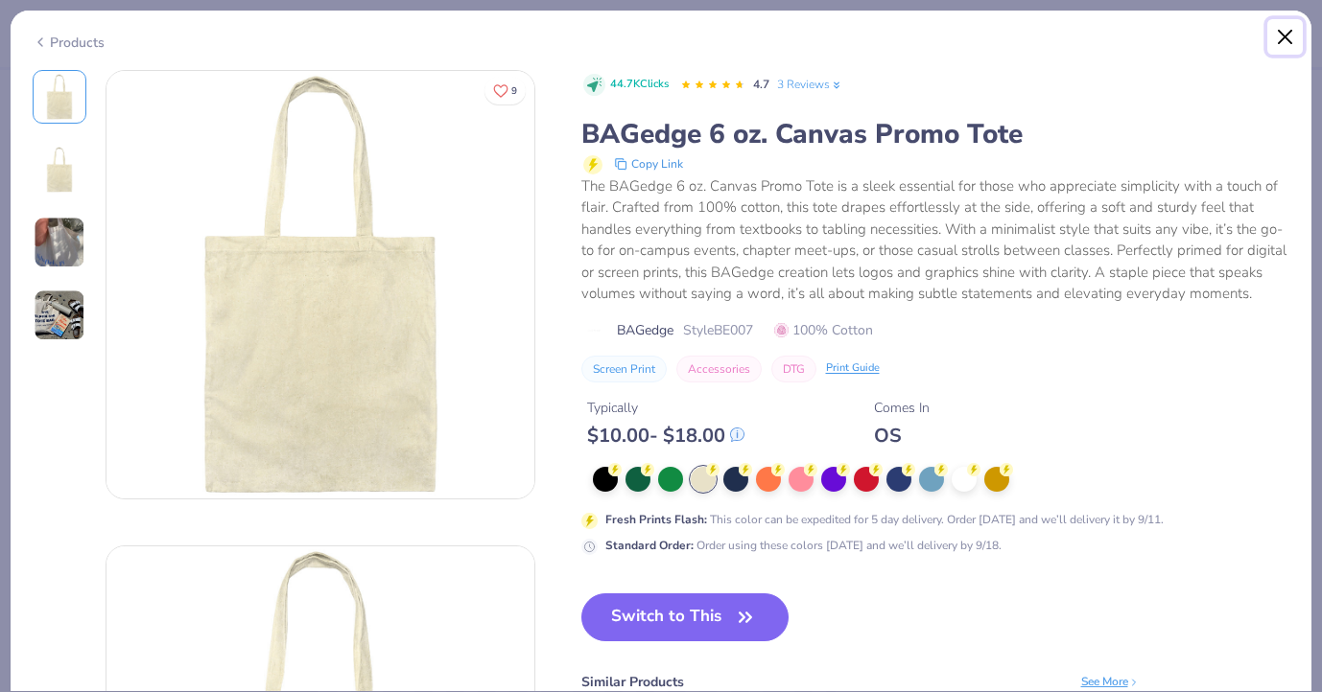
click at [1283, 36] on button "Close" at bounding box center [1285, 37] width 36 height 36
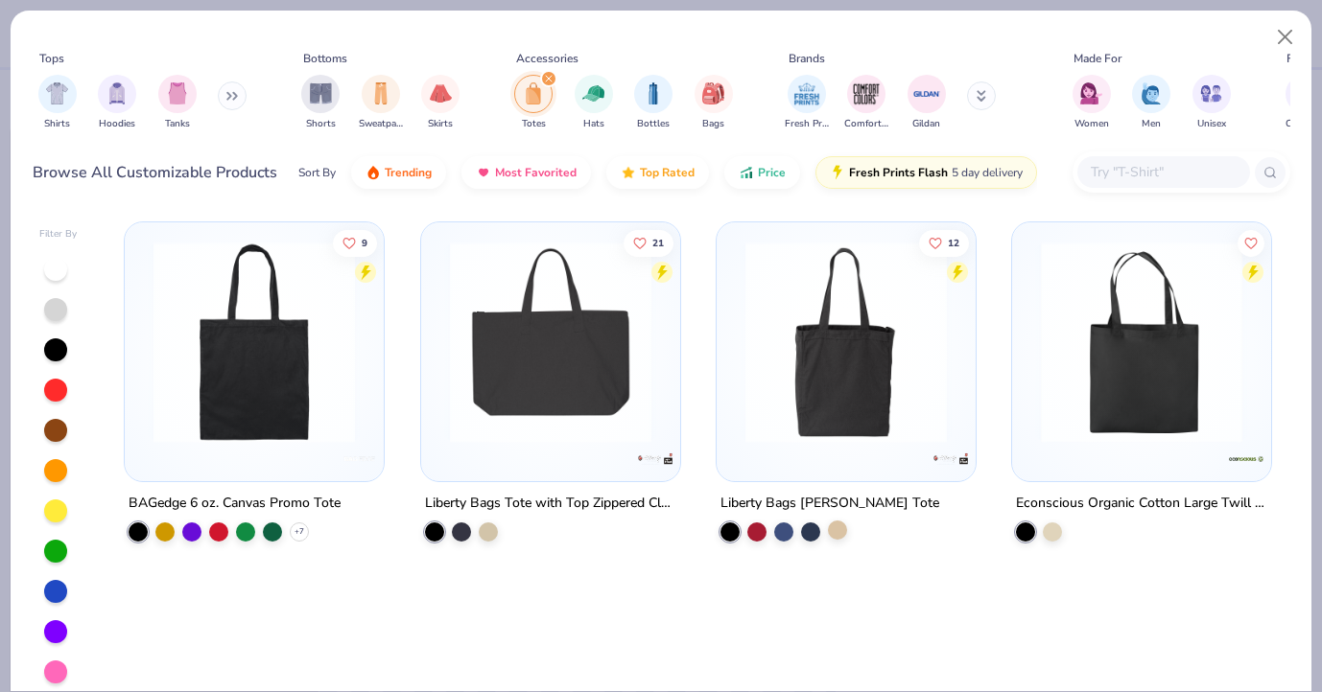
click at [841, 529] on div at bounding box center [837, 530] width 19 height 19
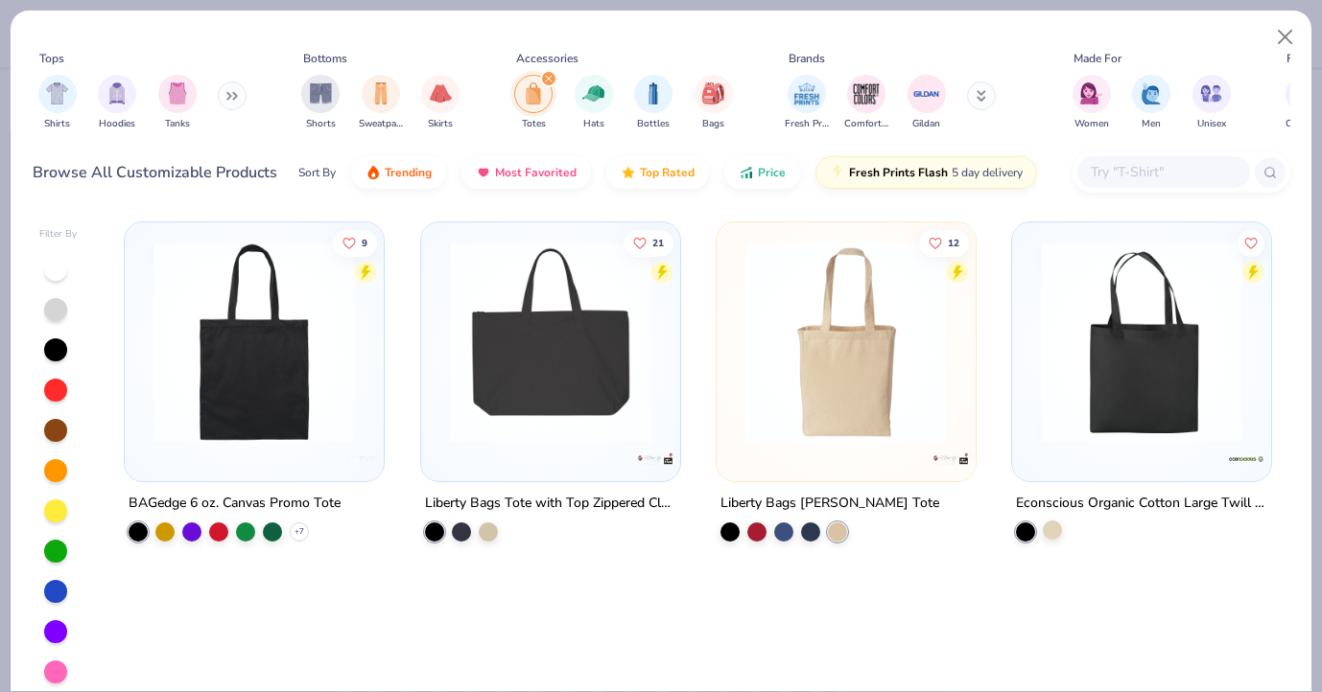
click at [1054, 535] on div at bounding box center [1052, 530] width 19 height 19
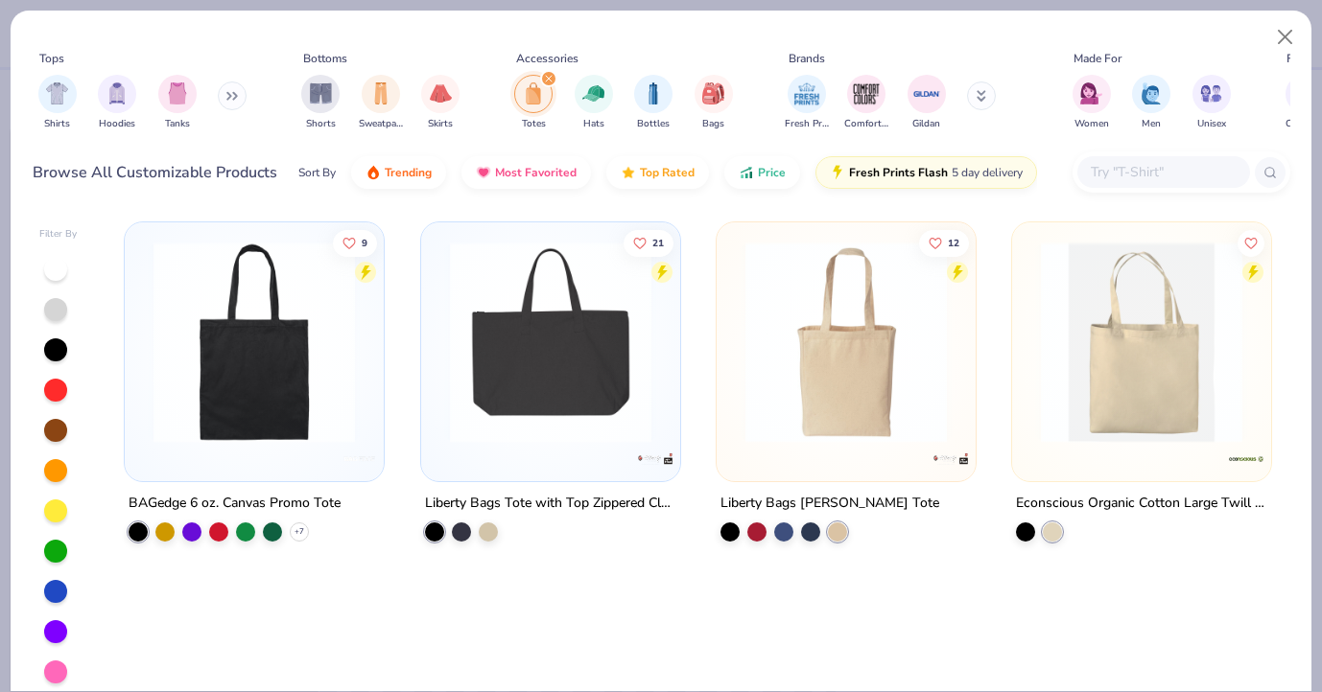
click at [1152, 397] on img at bounding box center [1141, 342] width 221 height 201
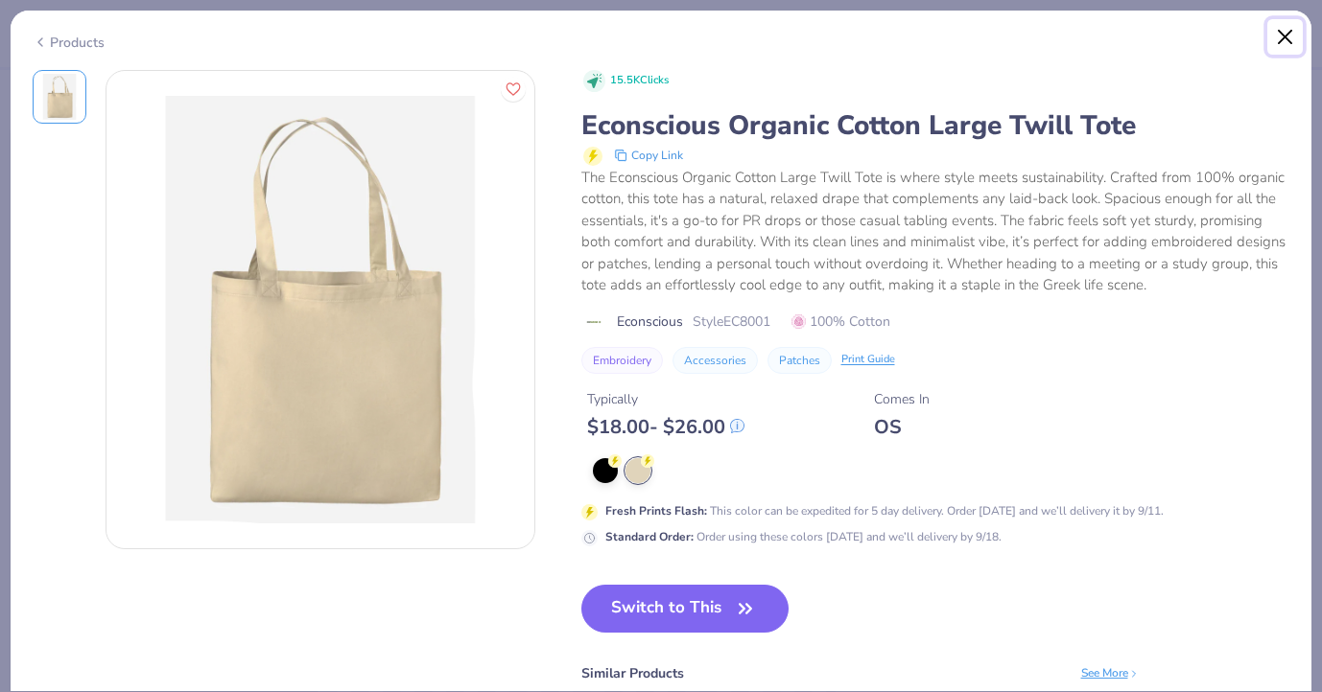
click at [1291, 35] on button "Close" at bounding box center [1285, 37] width 36 height 36
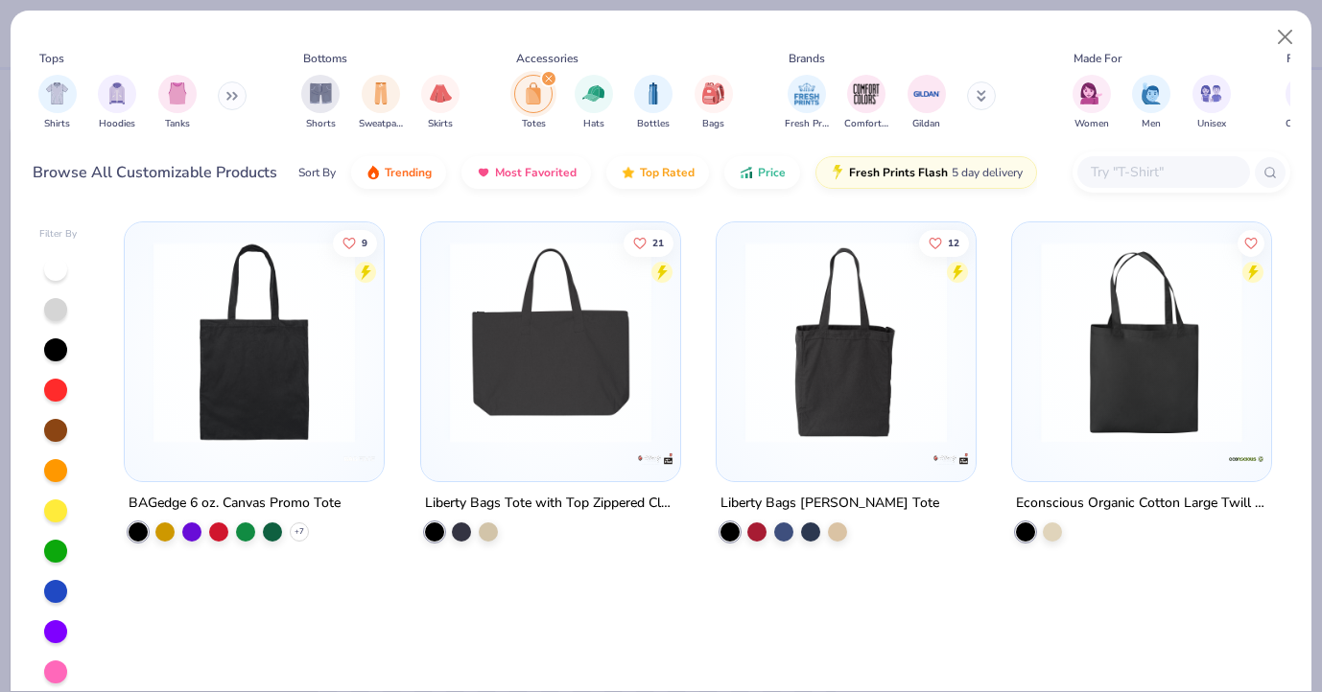
click at [268, 434] on img at bounding box center [254, 342] width 221 height 201
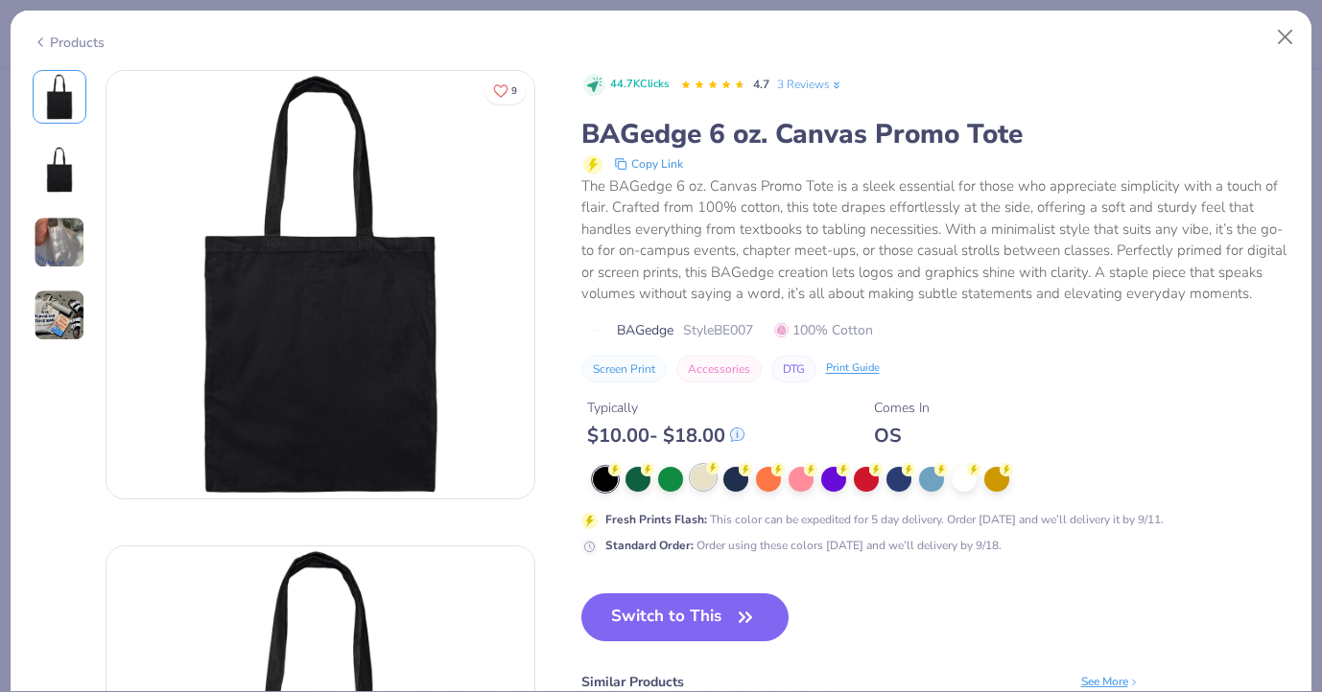
click at [706, 478] on div at bounding box center [703, 477] width 25 height 25
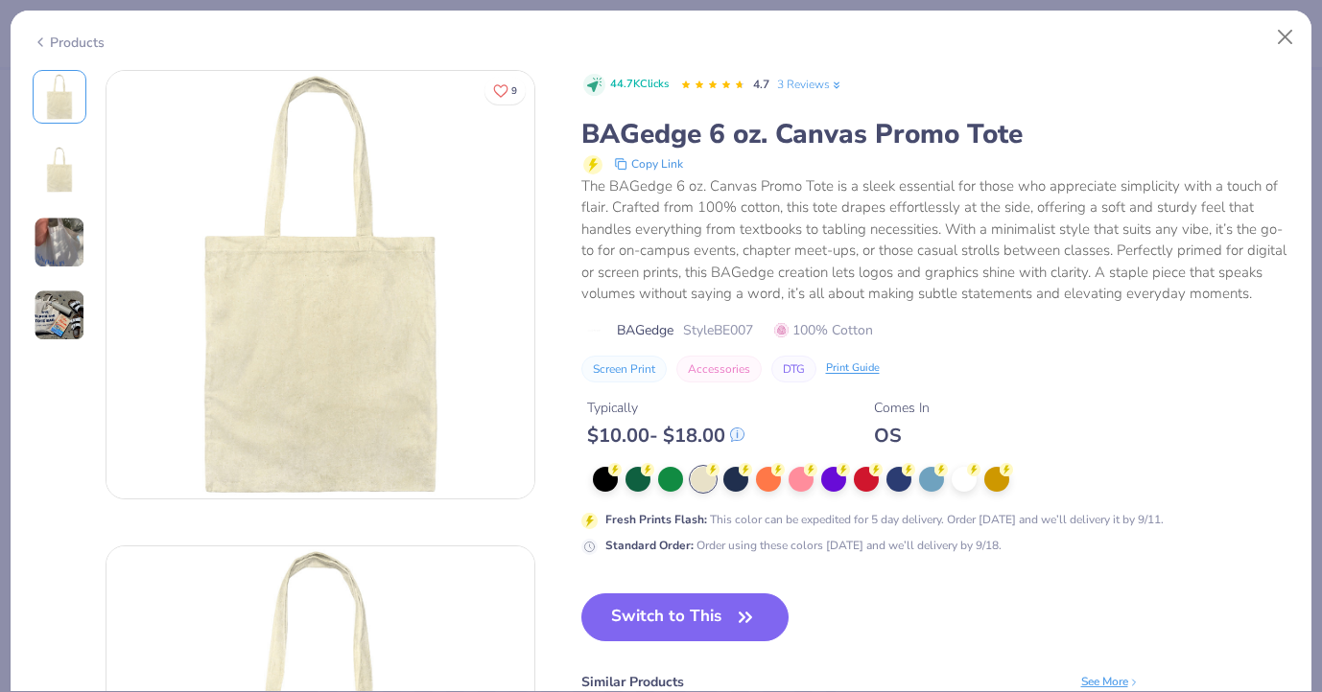
click at [67, 247] on img at bounding box center [60, 243] width 52 height 52
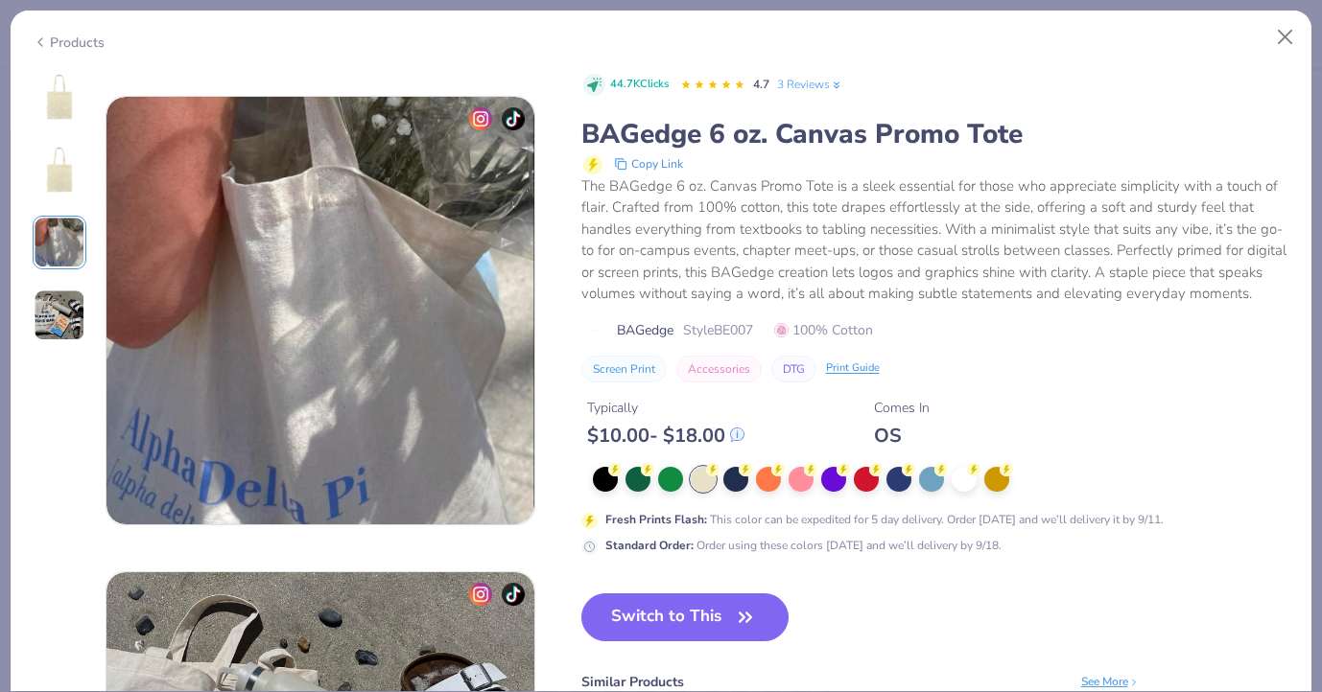
scroll to position [951, 0]
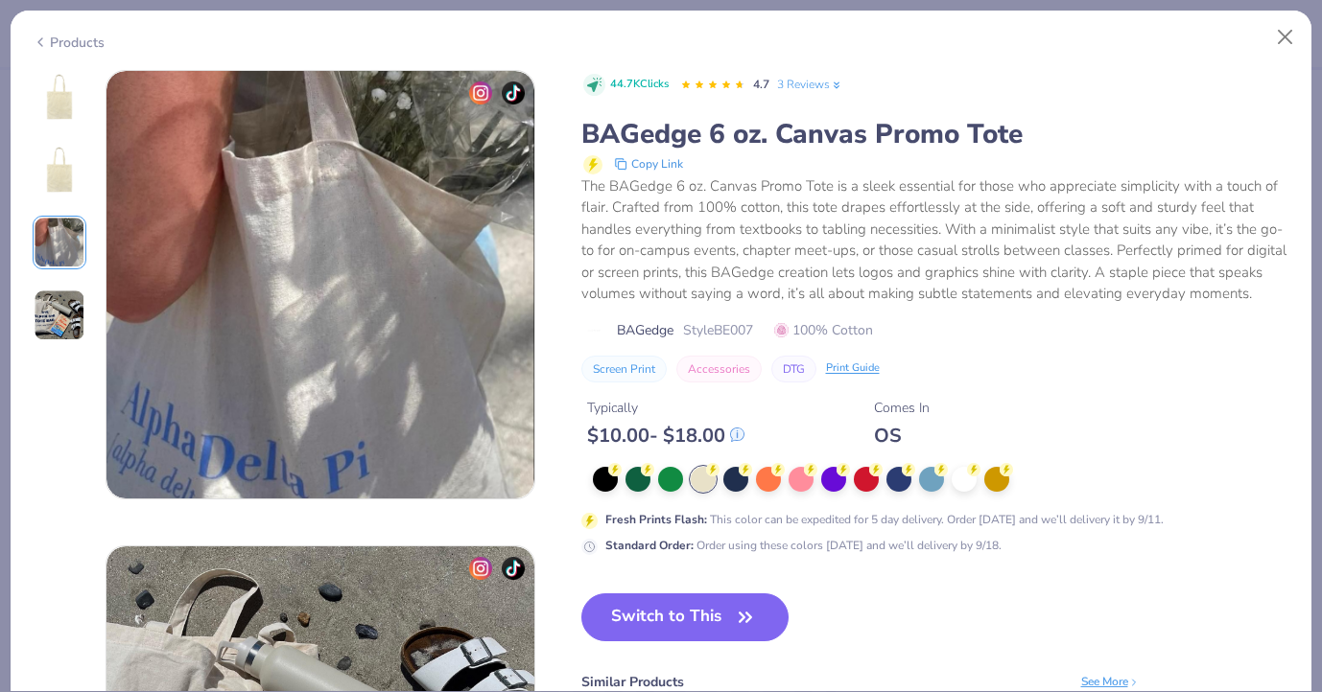
click at [61, 348] on div "9 AM Alpha Delta Pi, University of Michigan AH Alpha Chi Omega, University of N…" at bounding box center [284, 47] width 503 height 1857
click at [70, 308] on img at bounding box center [60, 316] width 52 height 52
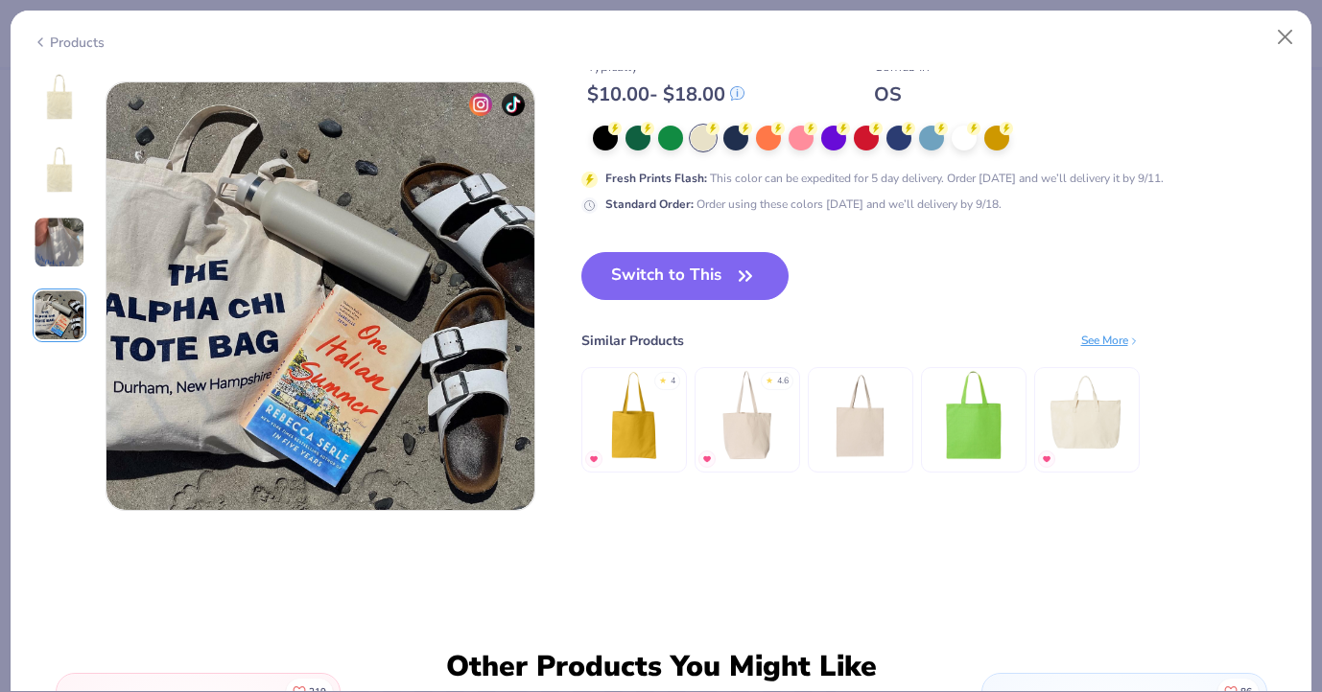
scroll to position [1427, 0]
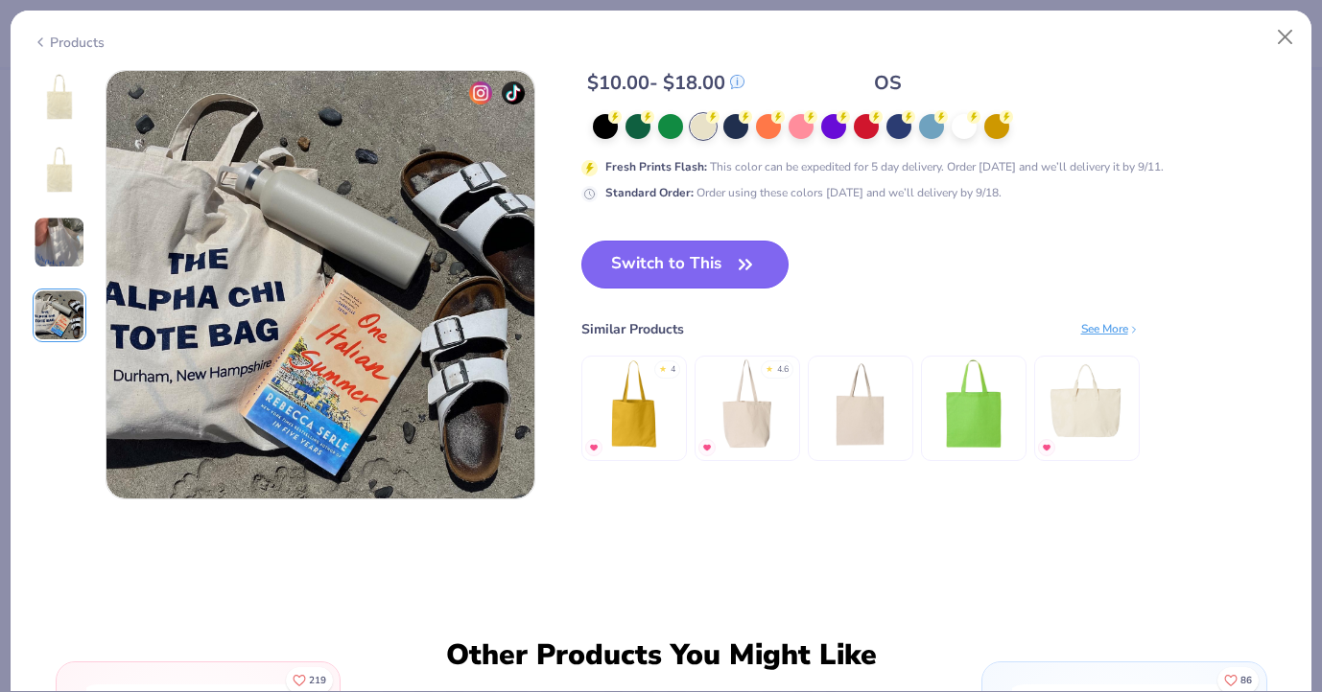
click at [757, 267] on icon "button" at bounding box center [745, 264] width 27 height 27
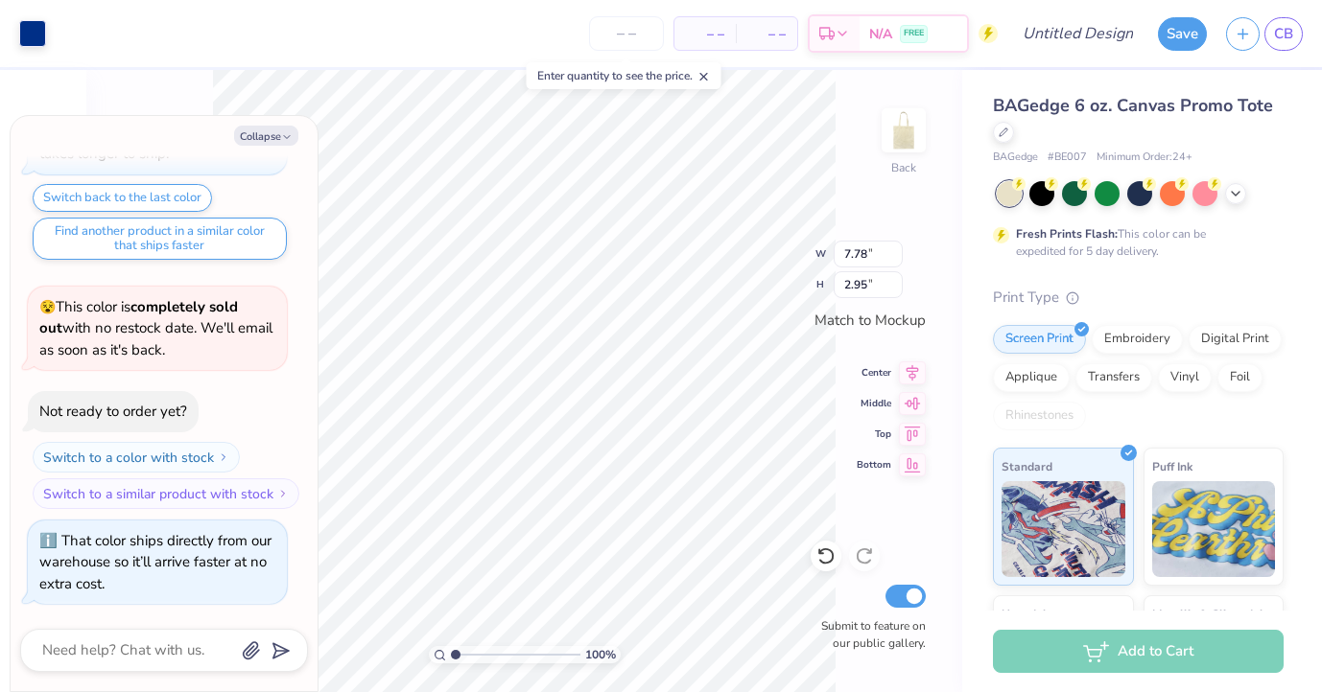
type textarea "x"
type input "9.33"
type input "3.53"
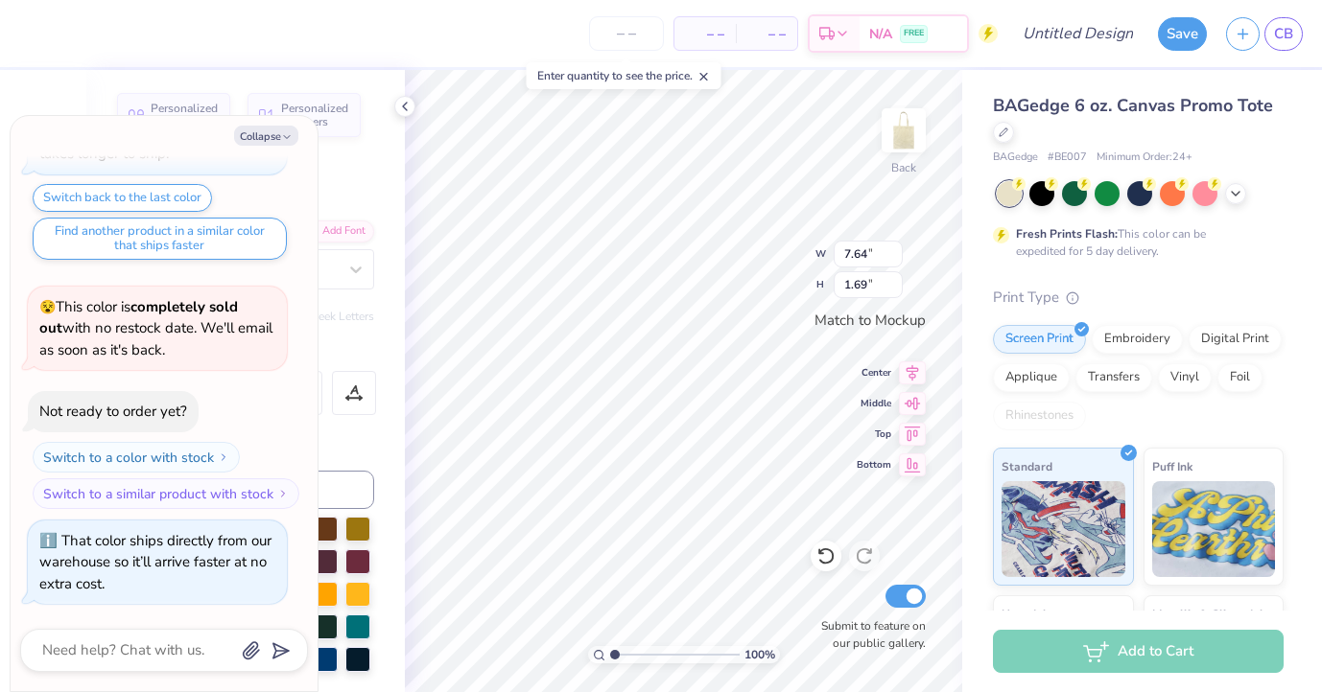
type textarea "x"
type textarea "Delta"
type textarea "x"
type textarea "Delt"
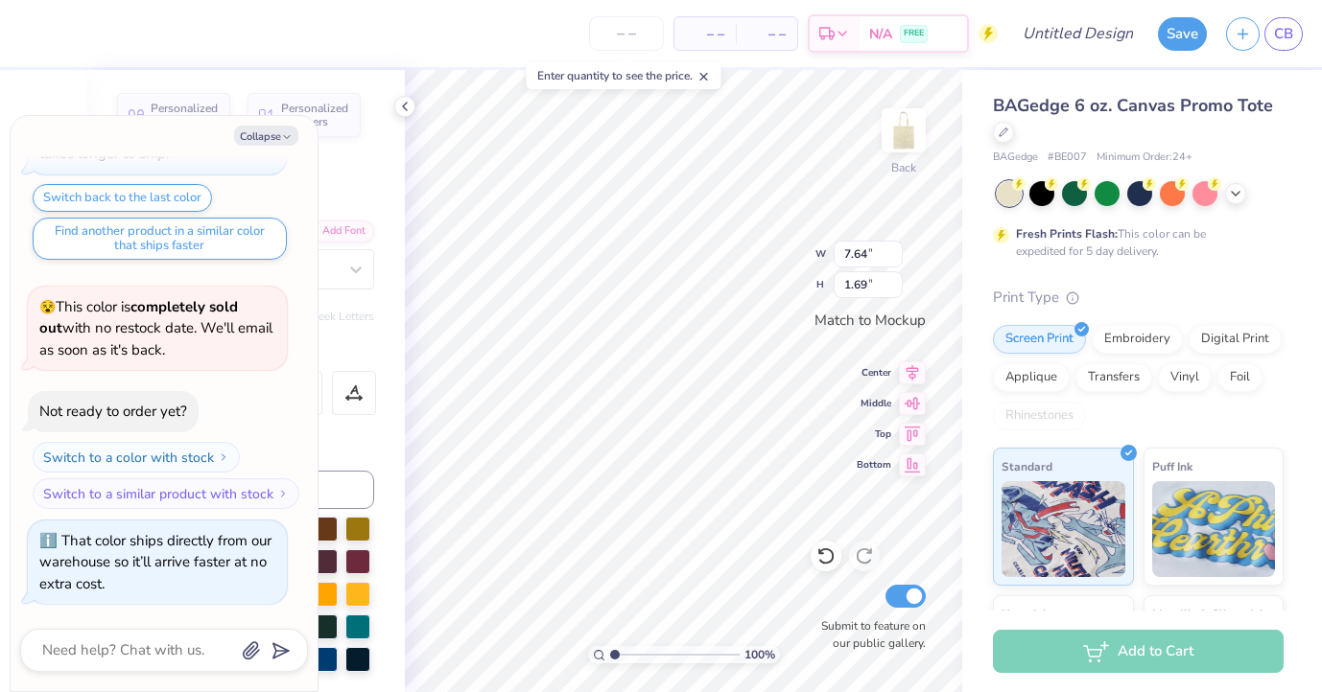
scroll to position [0, 0]
type textarea "x"
type textarea "Del"
type textarea "x"
type textarea "De"
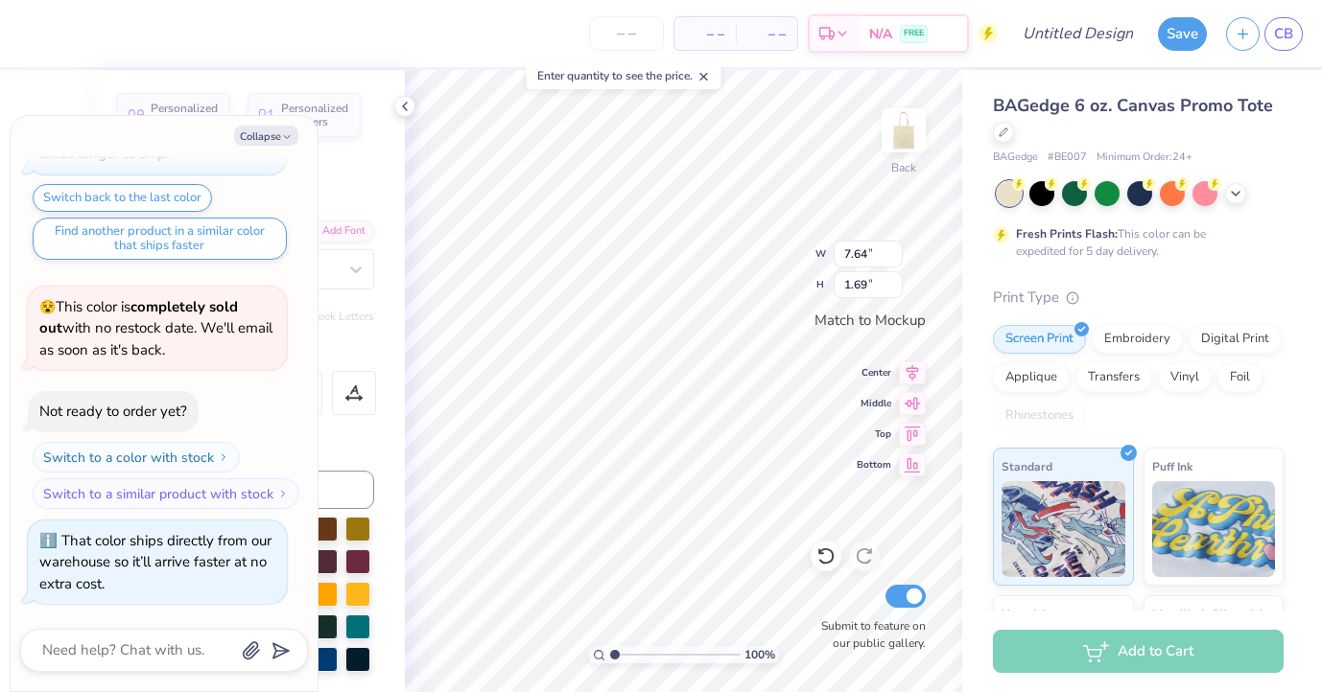
type textarea "x"
type textarea "D"
type textarea "x"
type textarea "P"
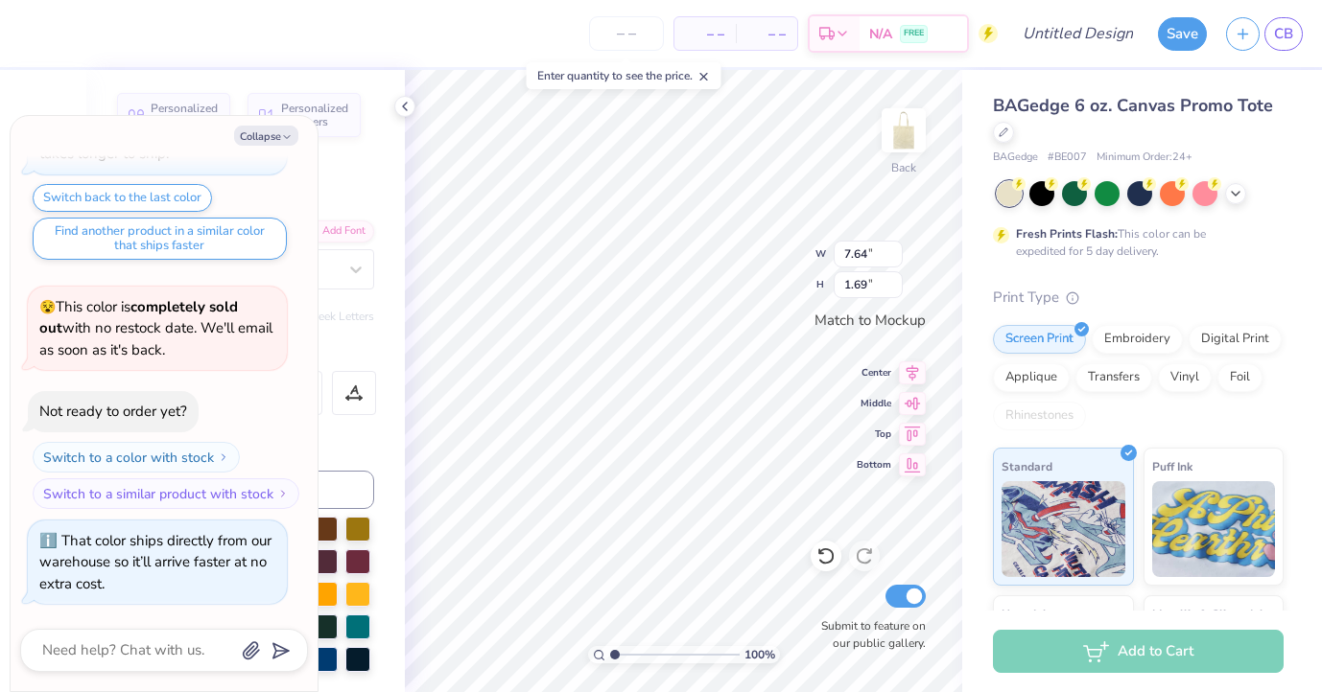
type textarea "x"
type textarea "Pj"
type textarea "x"
type textarea "P"
type textarea "x"
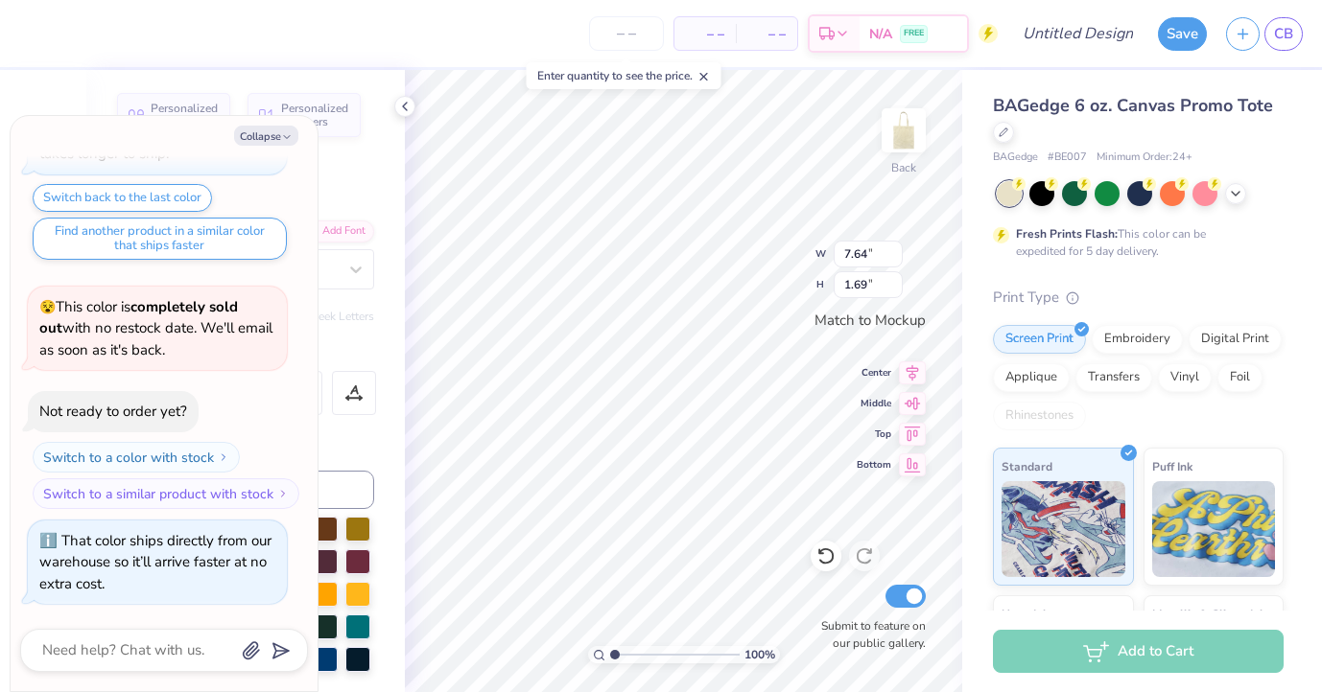
type textarea "Ph"
type textarea "x"
type textarea "Phi"
type textarea "x"
type textarea "Phi"
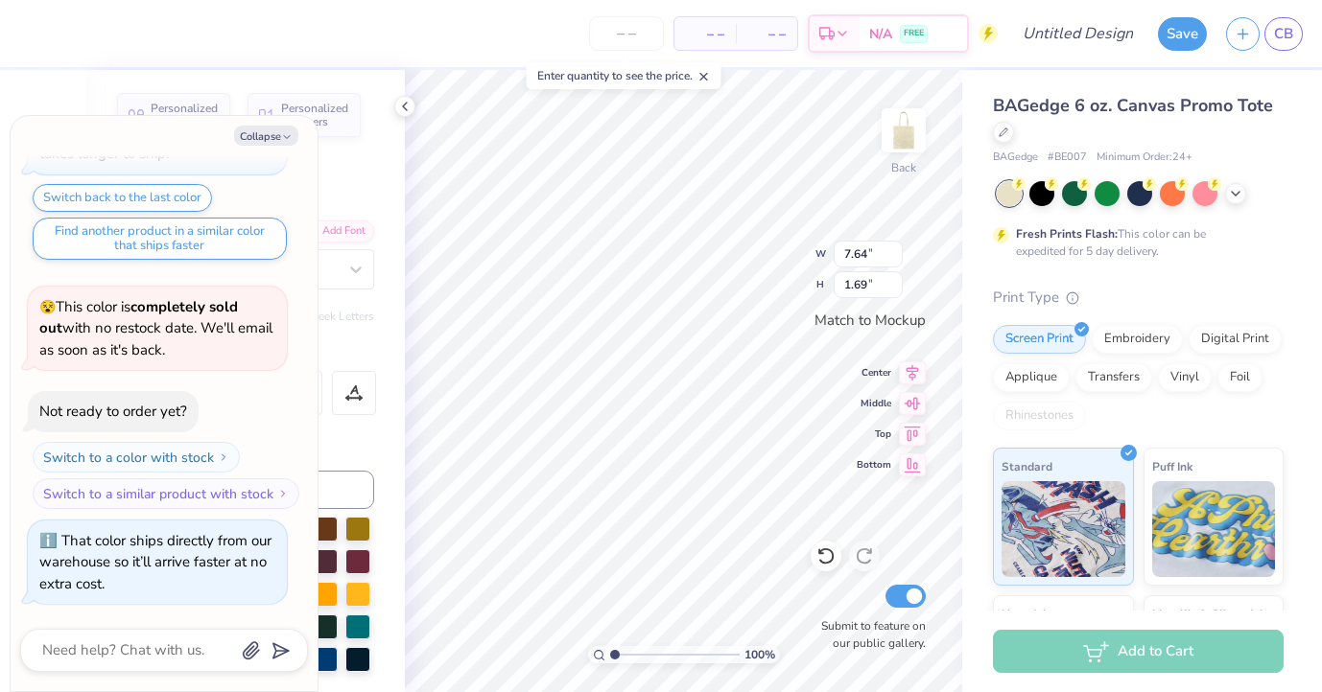
type textarea "x"
type textarea "Phi S"
type textarea "x"
type textarea "Phi Si"
type textarea "x"
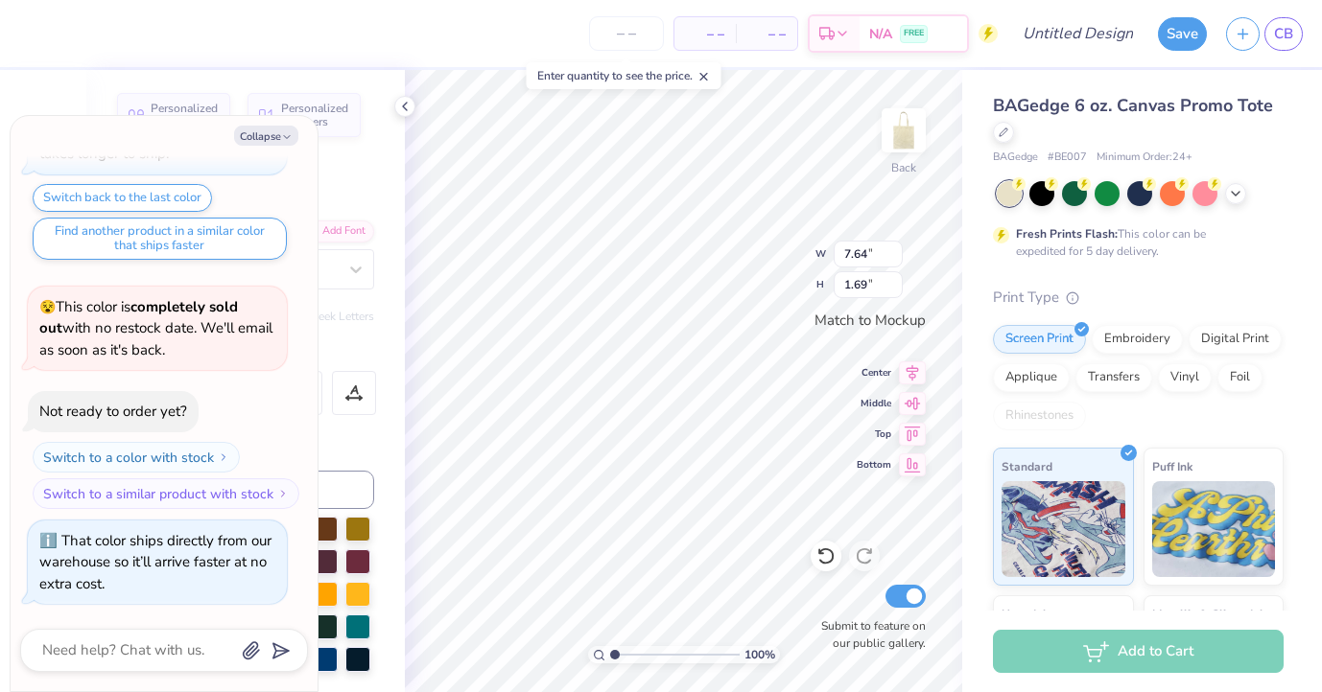
type textarea "Phi Sig"
type textarea "x"
type textarea "Phi Sig"
type textarea "x"
